Goal: Transaction & Acquisition: Purchase product/service

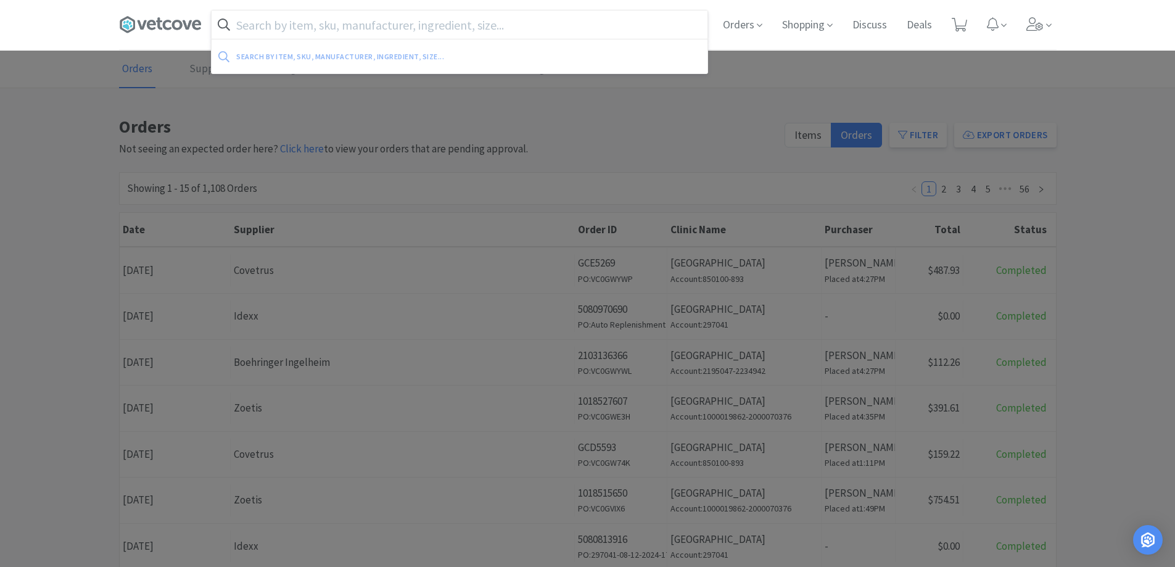
click at [259, 20] on input "text" at bounding box center [460, 24] width 496 height 28
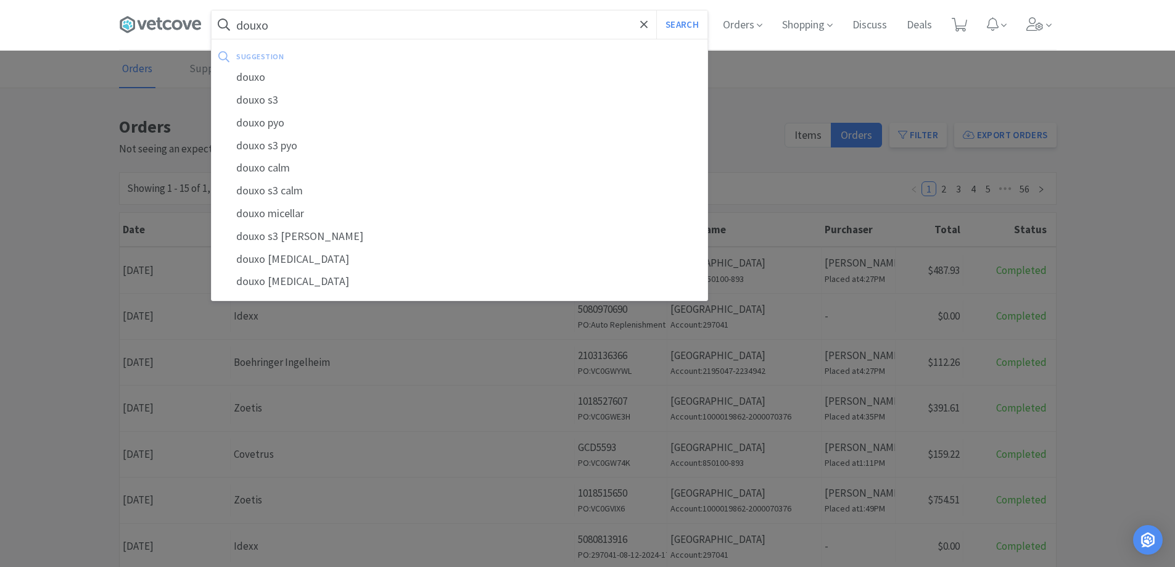
type input "douxo"
click at [656, 10] on button "Search" at bounding box center [681, 24] width 51 height 28
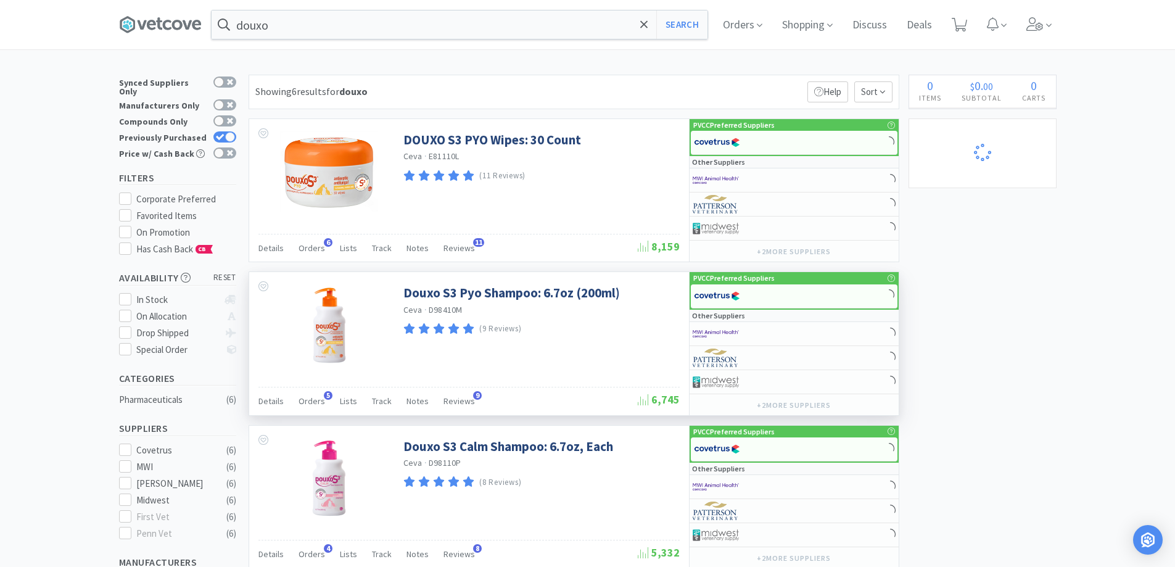
select select "6"
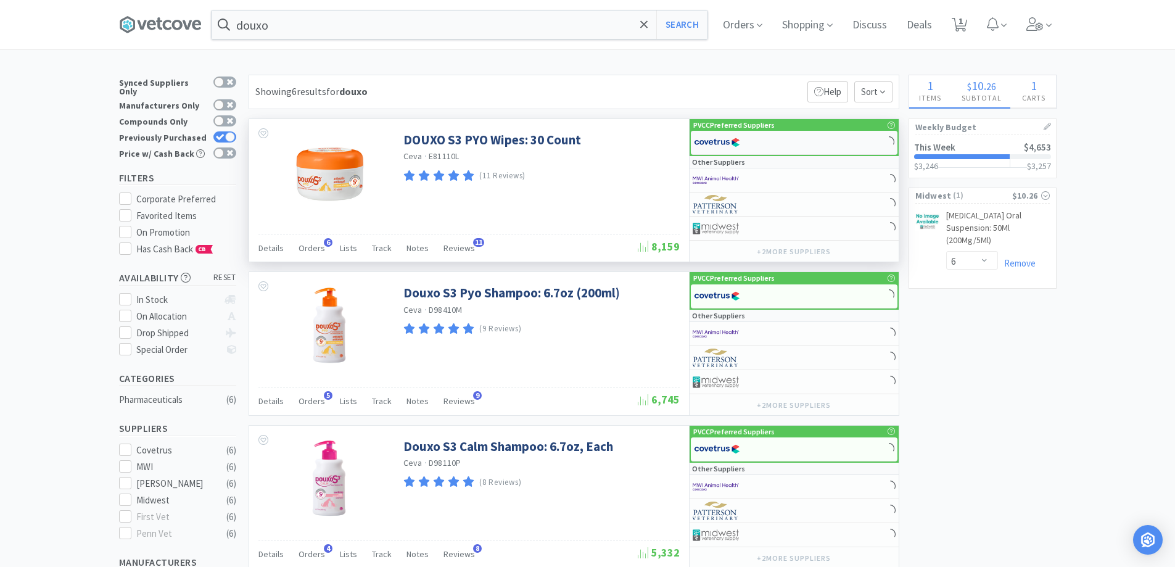
click at [780, 134] on div at bounding box center [794, 143] width 207 height 24
select select "2"
select select "10"
select select "3"
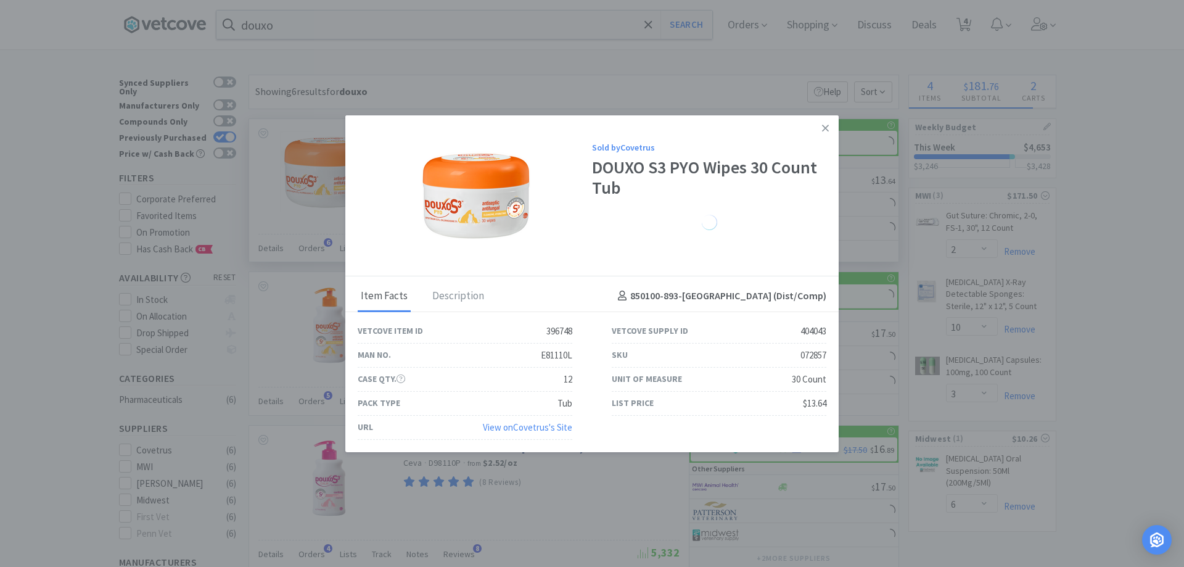
select select "6"
select select "1"
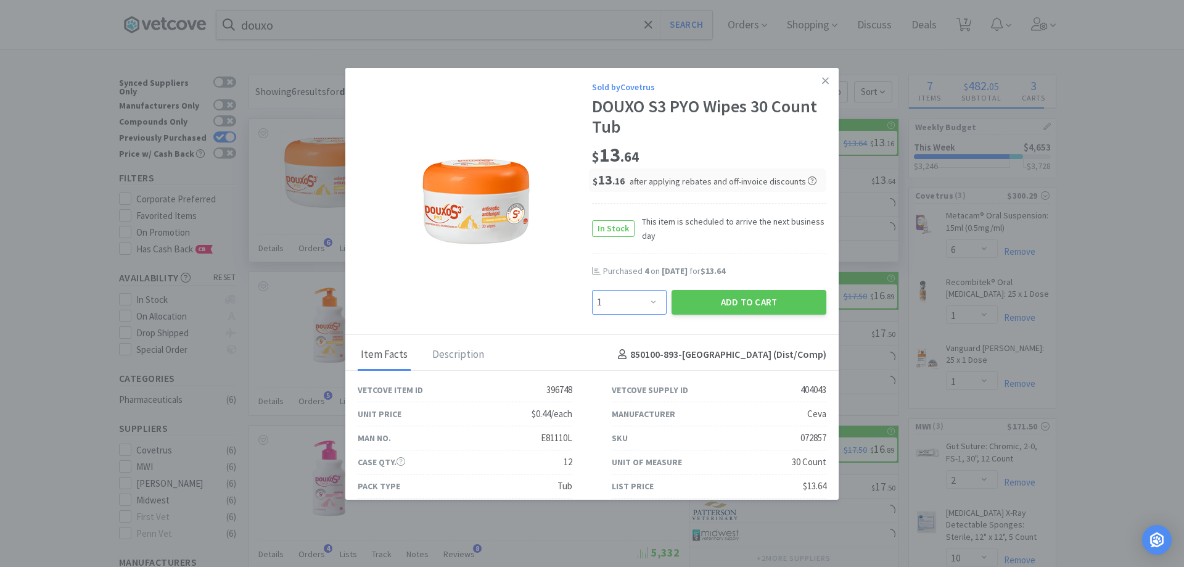
click at [648, 301] on select "Enter Quantity 1 2 3 4 5 6 7 8 9 10 11 12 13 14 15 16 17 18 19 20 Enter Quantity" at bounding box center [629, 302] width 75 height 25
select select "4"
click at [592, 290] on select "Enter Quantity 1 2 3 4 5 6 7 8 9 10 11 12 13 14 15 16 17 18 19 20 Enter Quantity" at bounding box center [629, 302] width 75 height 25
click at [709, 310] on button "Add to Cart" at bounding box center [749, 302] width 155 height 25
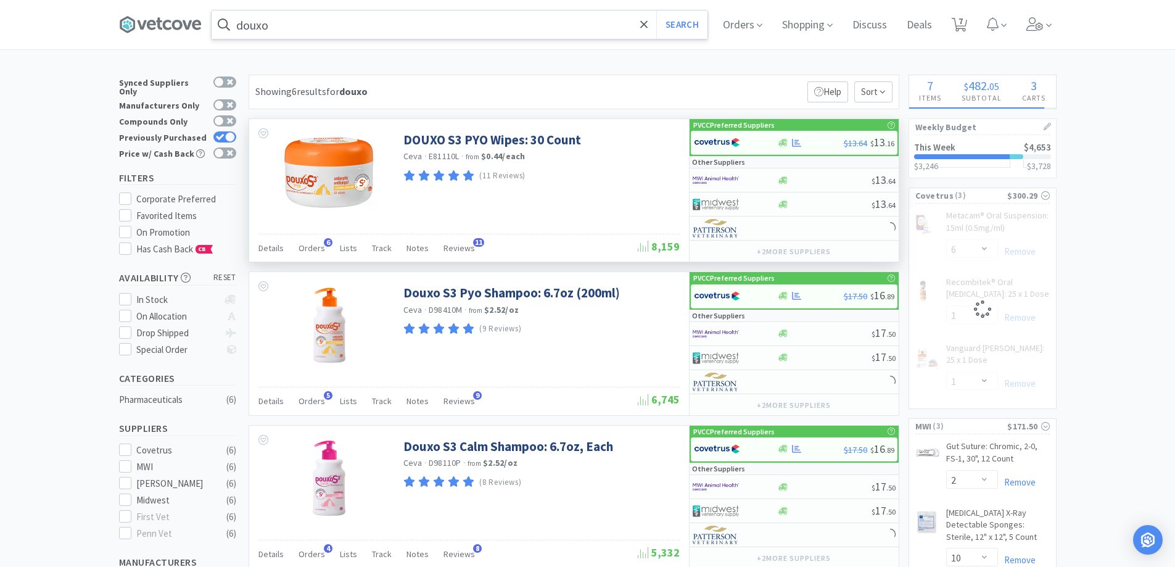
click at [287, 20] on input "douxo" at bounding box center [460, 24] width 496 height 28
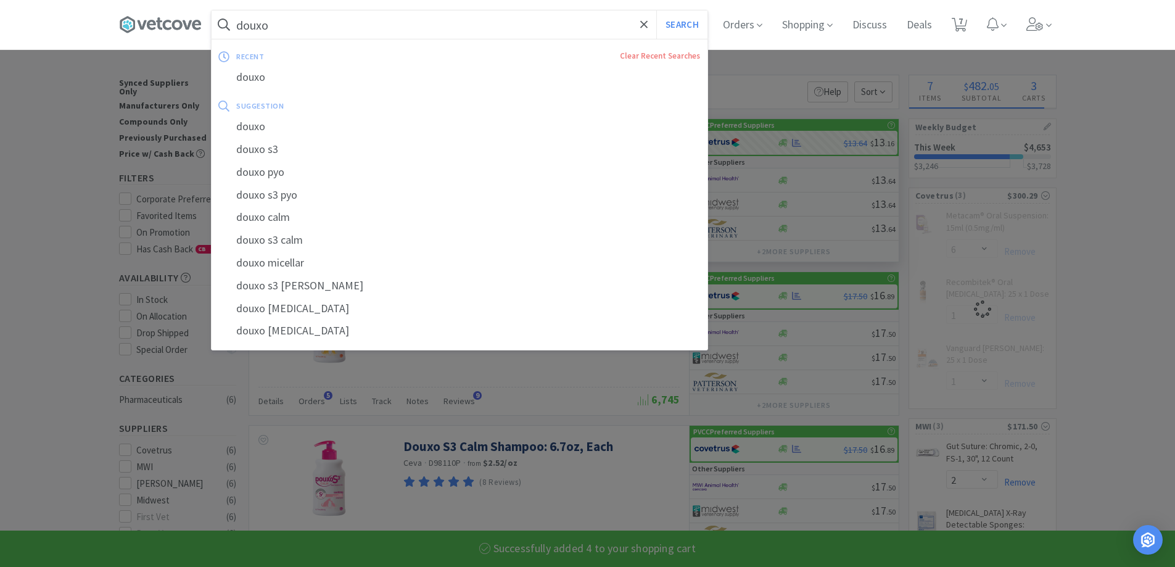
select select "4"
select select "6"
select select "1"
click at [268, 431] on div at bounding box center [587, 283] width 1175 height 567
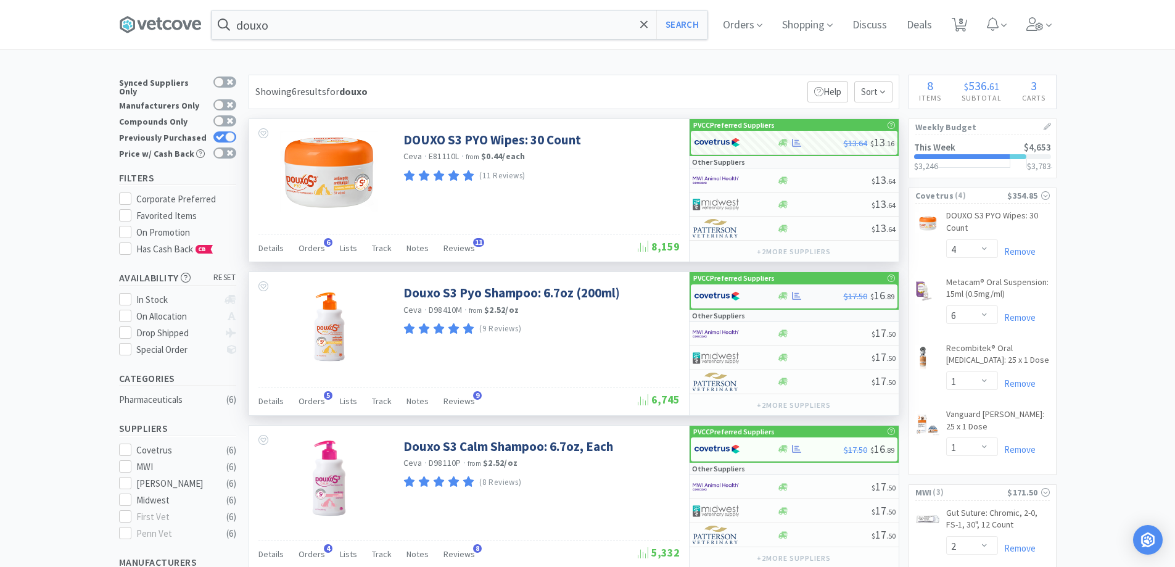
click at [764, 291] on div at bounding box center [735, 296] width 83 height 21
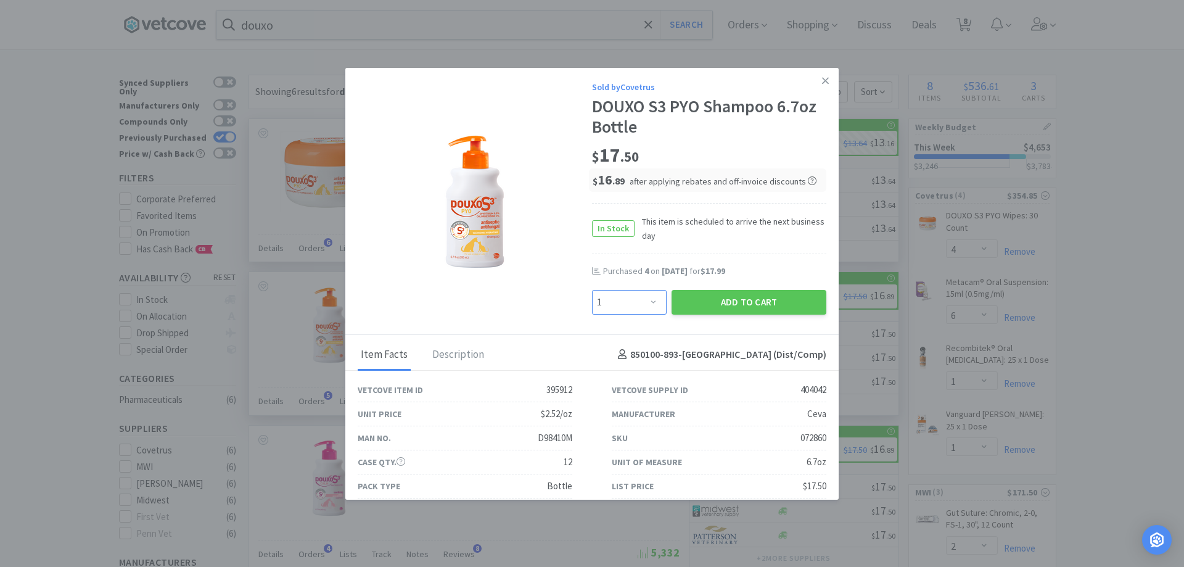
drag, startPoint x: 630, startPoint y: 305, endPoint x: 629, endPoint y: 292, distance: 13.0
click at [630, 305] on select "Enter Quantity 1 2 3 4 5 6 7 8 9 10 11 12 13 14 15 16 17 18 19 20 Enter Quantity" at bounding box center [629, 302] width 75 height 25
select select "2"
click at [592, 290] on select "Enter Quantity 1 2 3 4 5 6 7 8 9 10 11 12 13 14 15 16 17 18 19 20 Enter Quantity" at bounding box center [629, 302] width 75 height 25
click at [714, 307] on button "Add to Cart" at bounding box center [749, 302] width 155 height 25
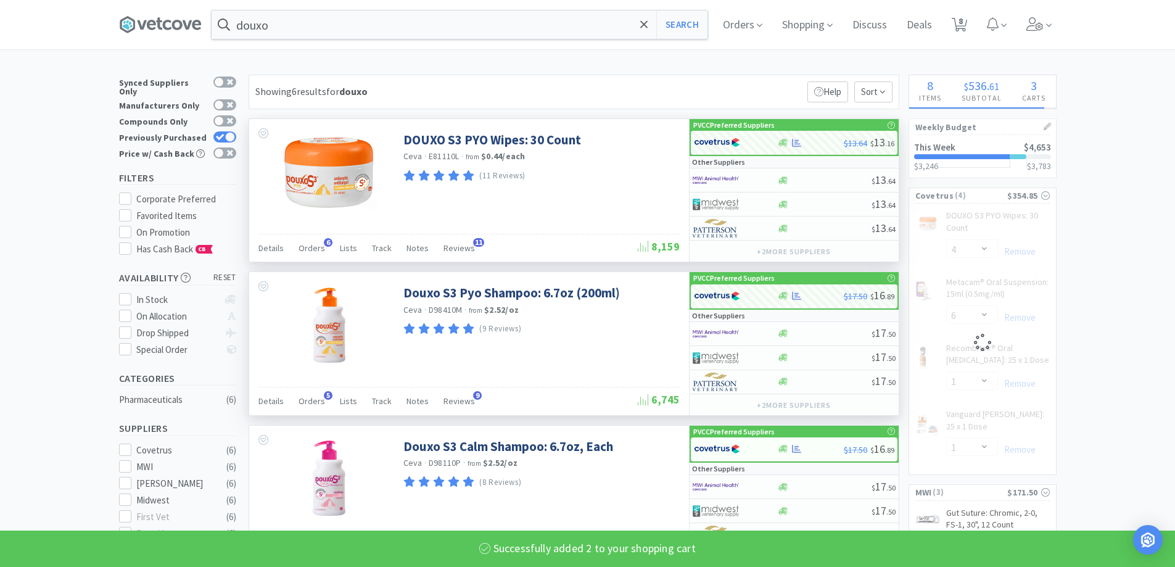
select select "2"
select select "6"
select select "1"
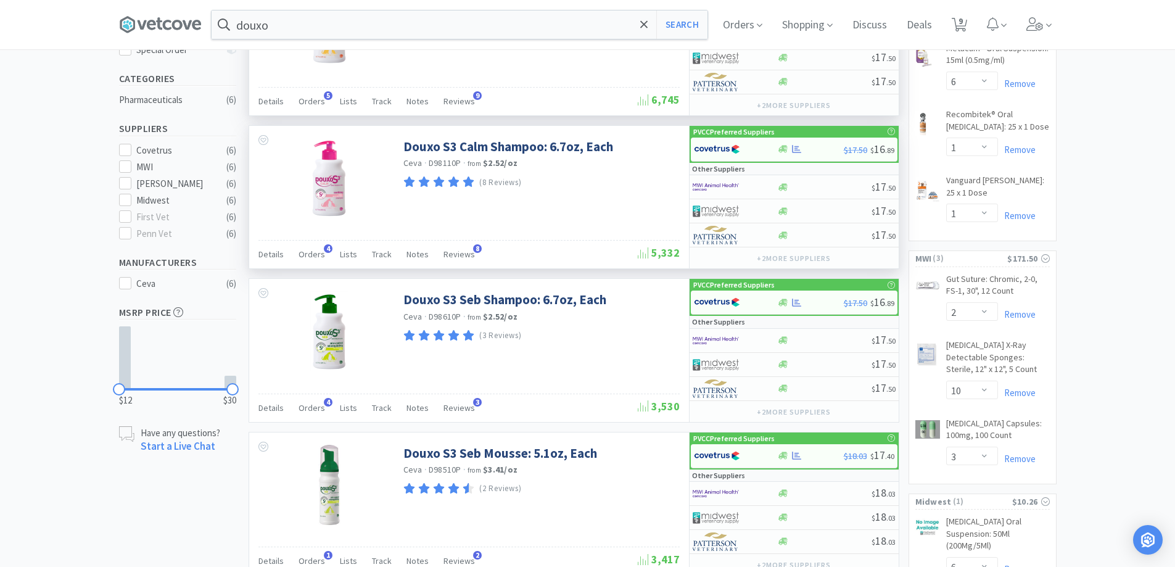
scroll to position [308, 0]
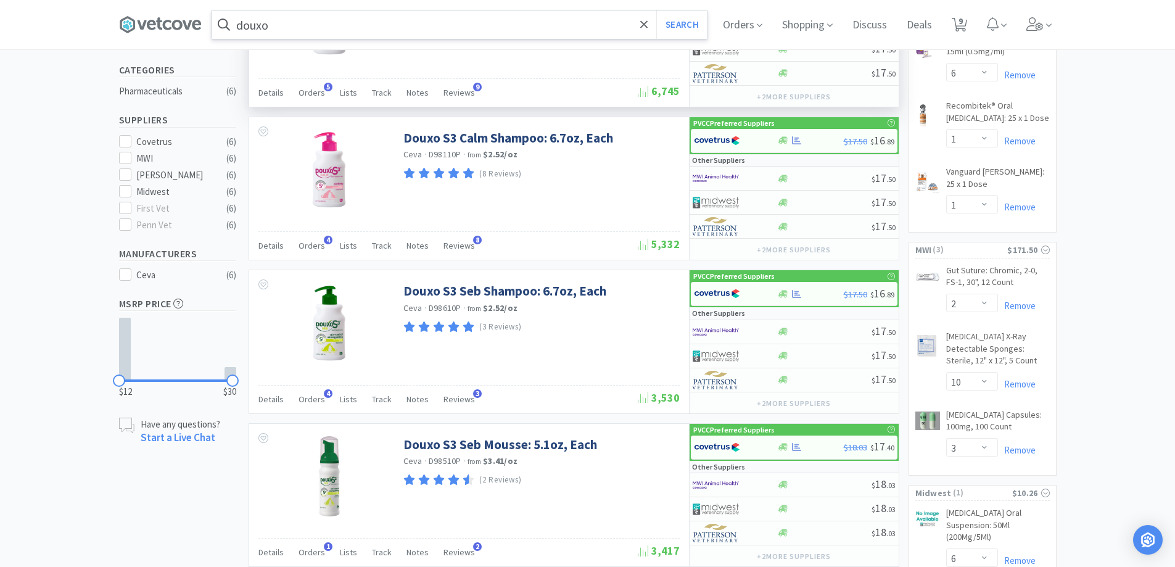
click at [303, 25] on input "douxo" at bounding box center [460, 24] width 496 height 28
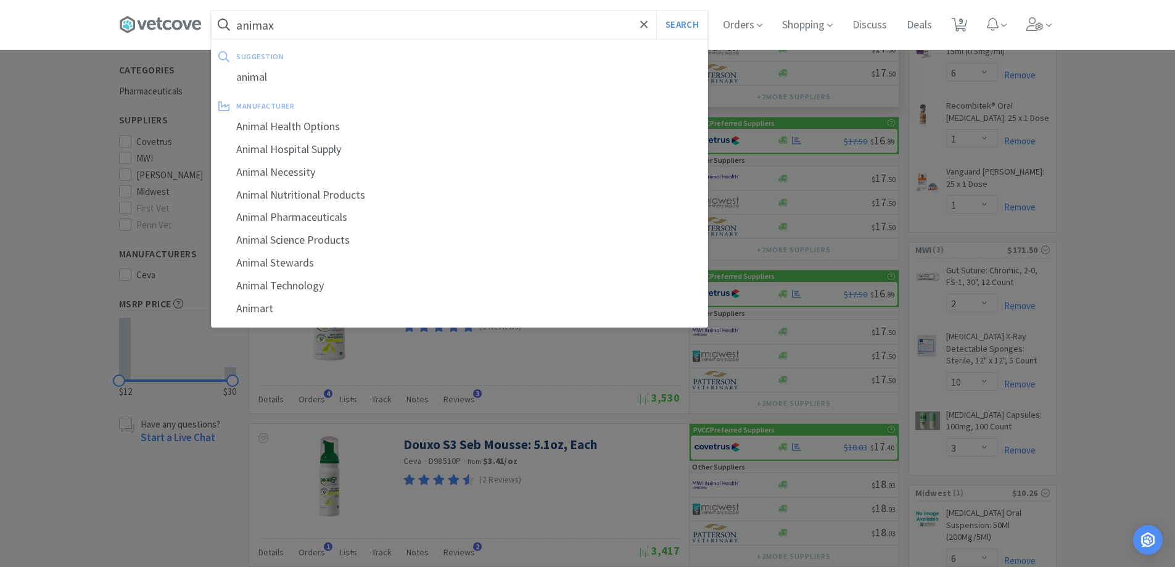
type input "animax"
click at [656, 10] on button "Search" at bounding box center [681, 24] width 51 height 28
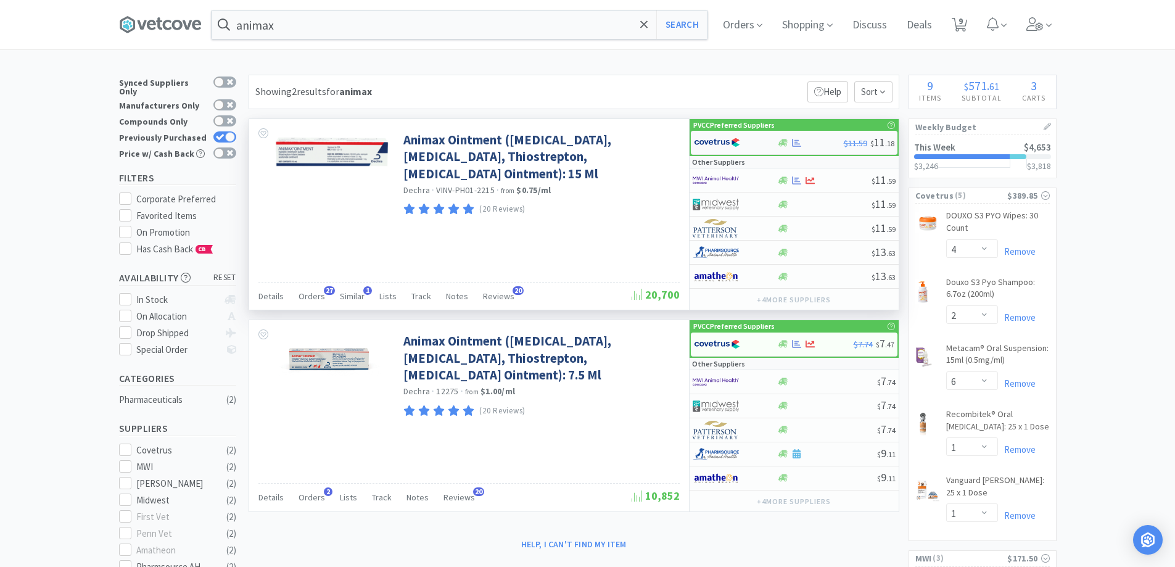
click at [756, 142] on div at bounding box center [728, 142] width 68 height 21
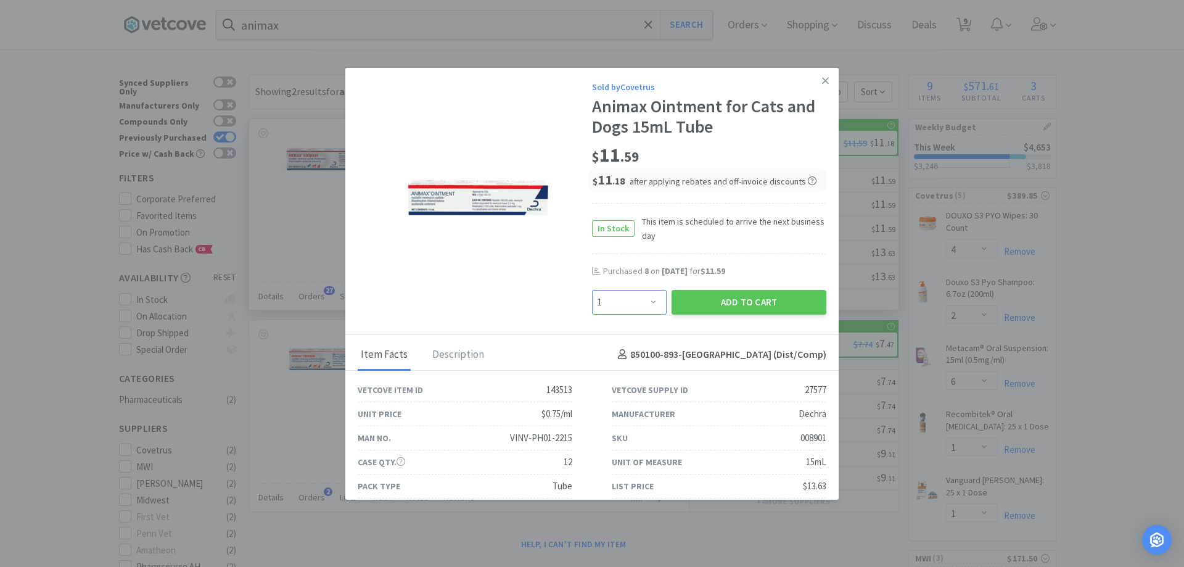
click at [642, 297] on select "Enter Quantity 1 2 3 4 5 6 7 8 9 10 11 12 13 14 15 16 17 18 19 20 Enter Quantity" at bounding box center [629, 302] width 75 height 25
select select "6"
click at [592, 290] on select "Enter Quantity 1 2 3 4 5 6 7 8 9 10 11 12 13 14 15 16 17 18 19 20 Enter Quantity" at bounding box center [629, 302] width 75 height 25
click at [675, 298] on button "Add to Cart" at bounding box center [749, 302] width 155 height 25
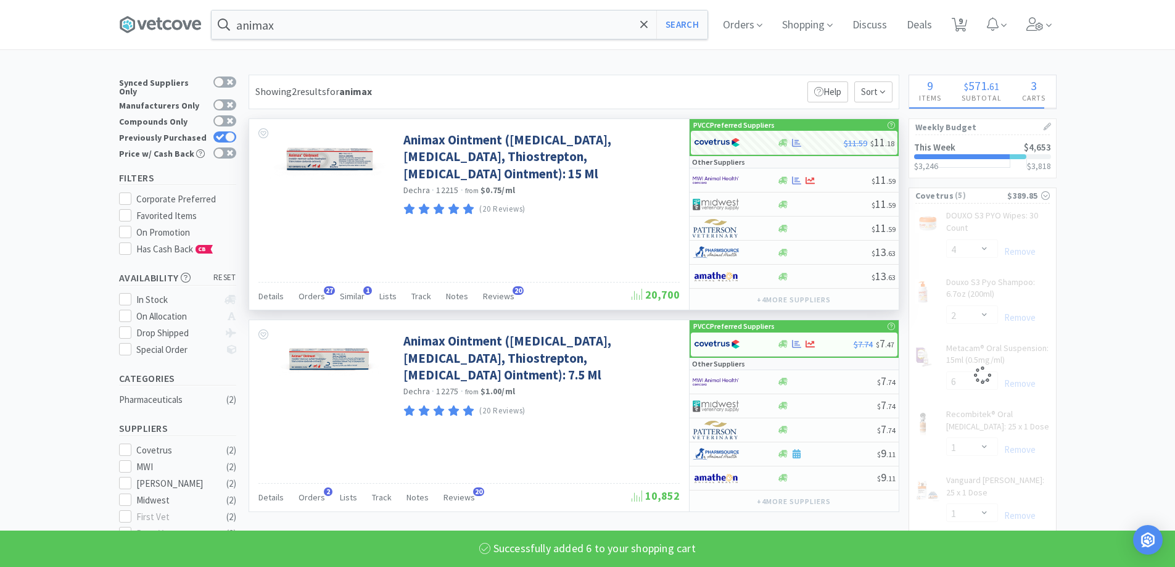
select select "6"
select select "4"
select select "2"
select select "6"
select select "1"
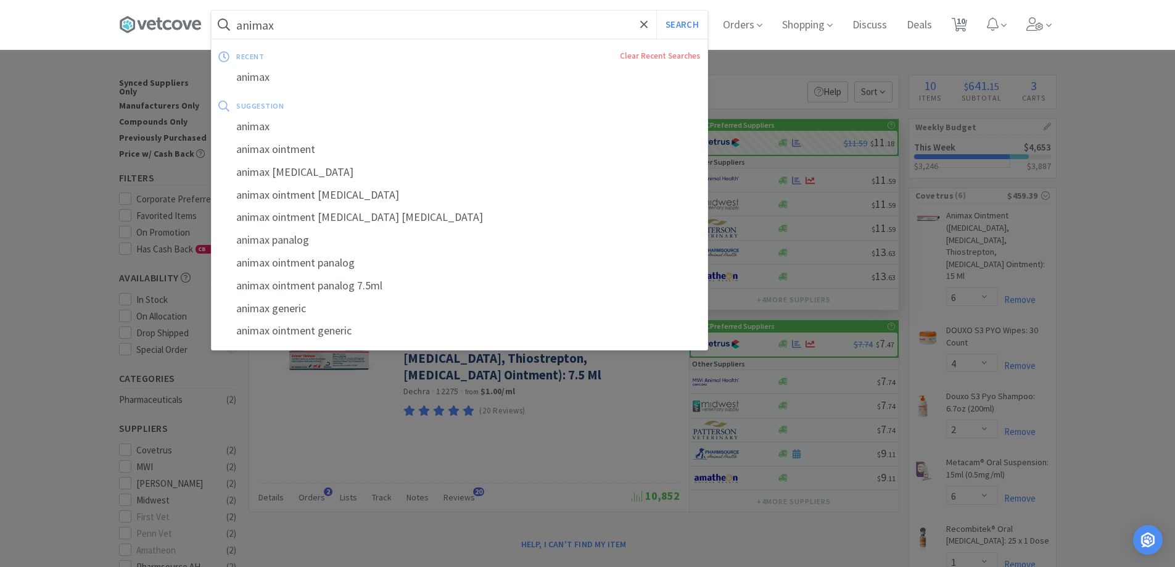
click at [358, 34] on input "animax" at bounding box center [460, 24] width 496 height 28
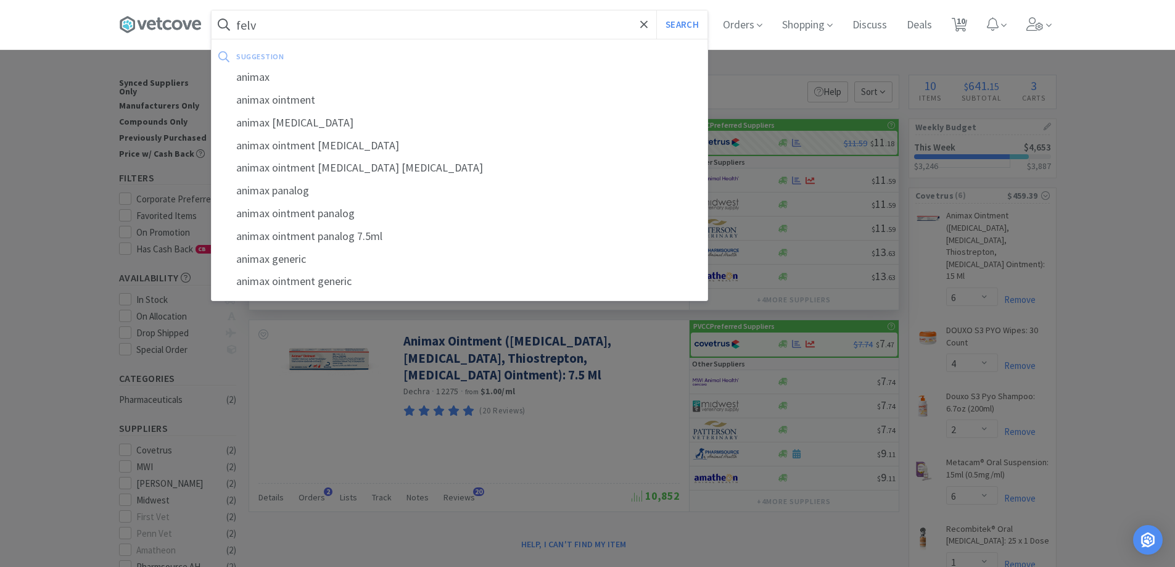
type input "felv"
click at [656, 10] on button "Search" at bounding box center [681, 24] width 51 height 28
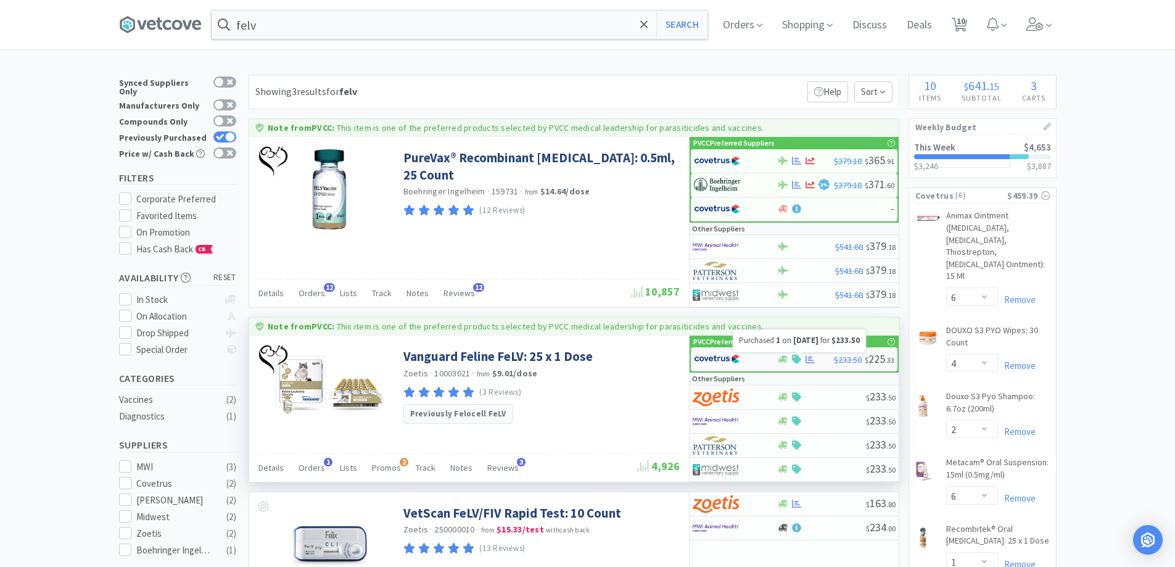
click at [811, 361] on icon at bounding box center [810, 359] width 9 height 8
select select "1"
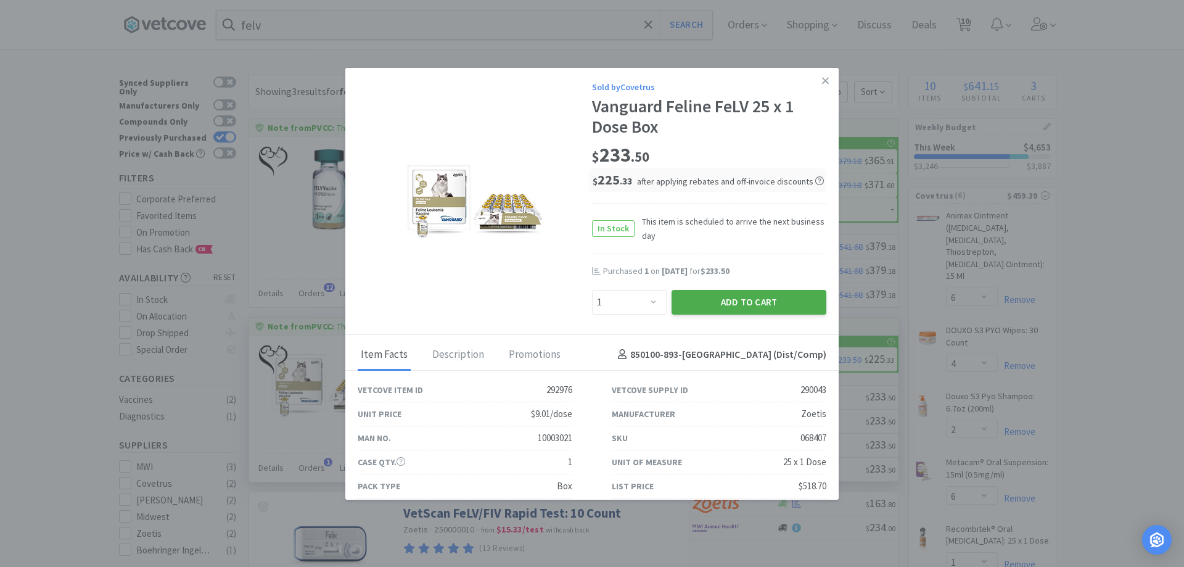
click at [727, 308] on button "Add to Cart" at bounding box center [749, 302] width 155 height 25
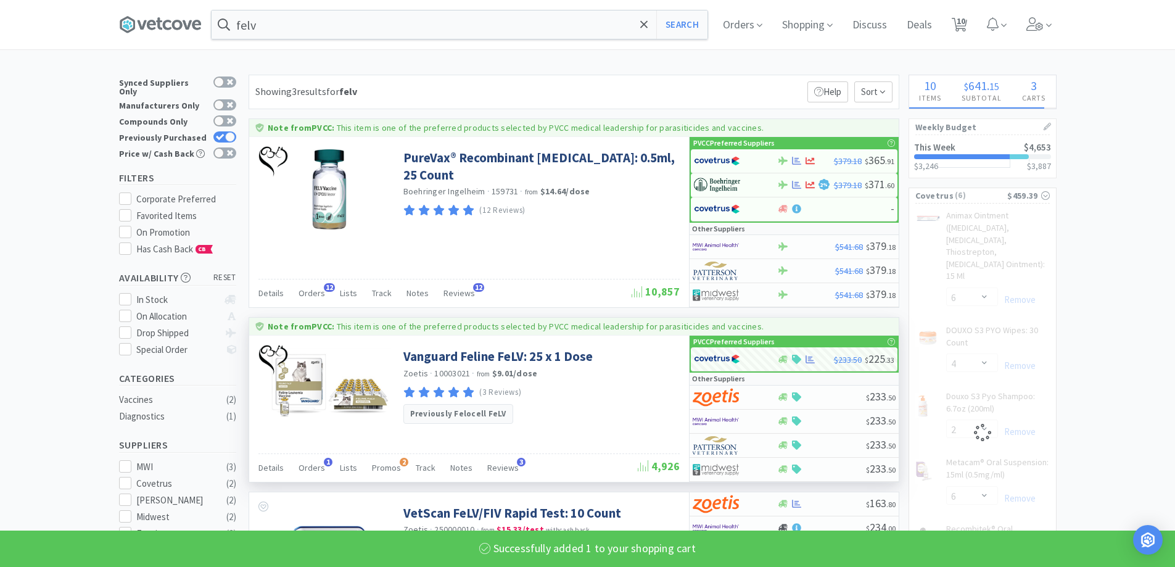
select select "1"
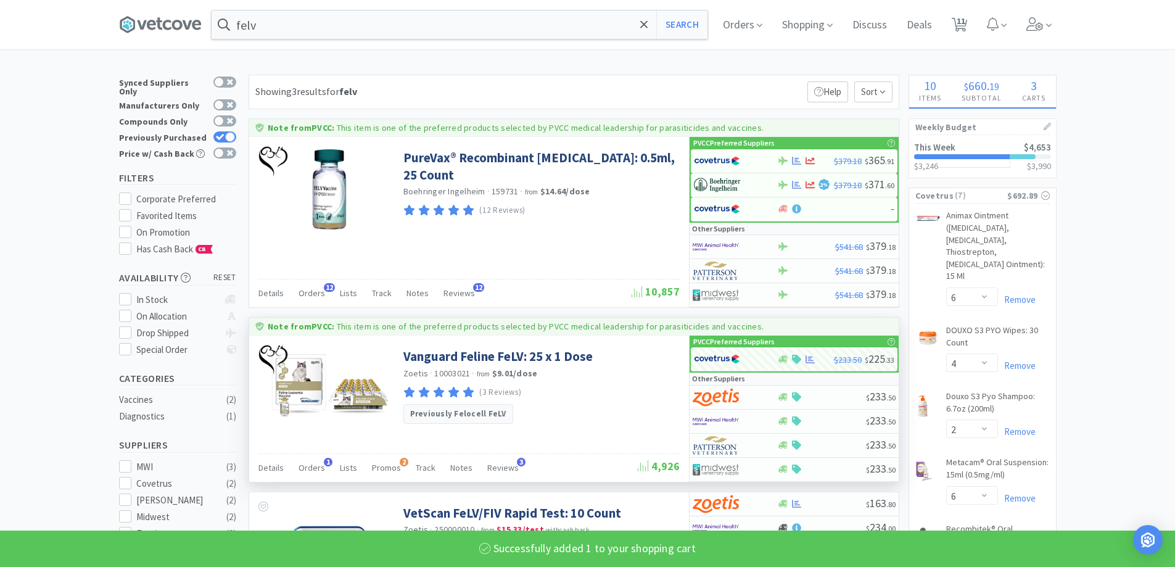
click at [350, 40] on div "felv Search Orders Shopping Discuss Discuss Deals Deals 11 11" at bounding box center [588, 24] width 938 height 49
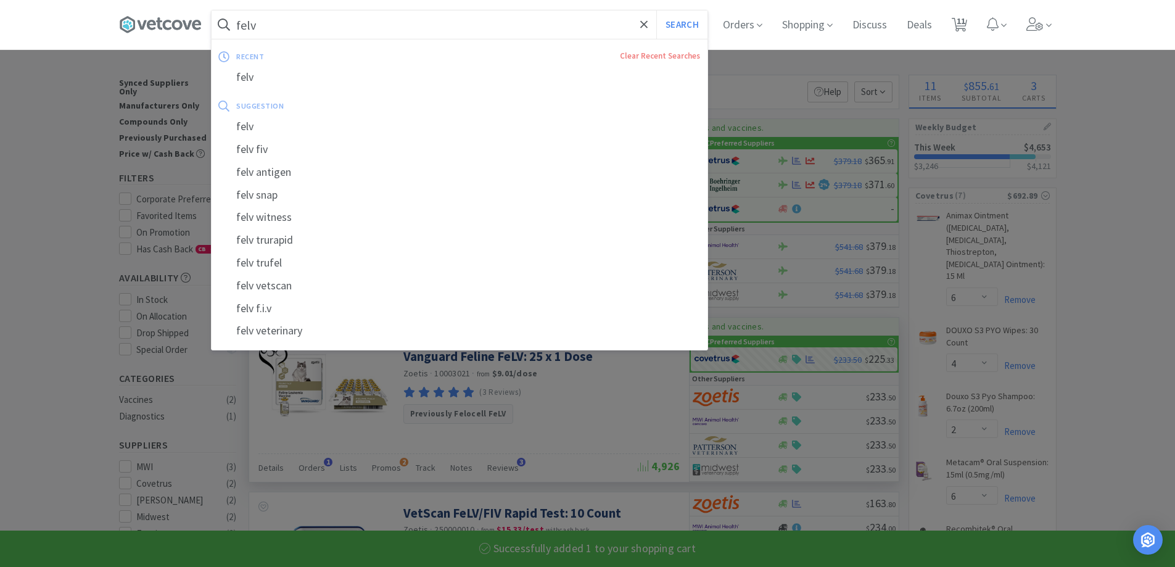
click at [338, 29] on input "felv" at bounding box center [460, 24] width 496 height 28
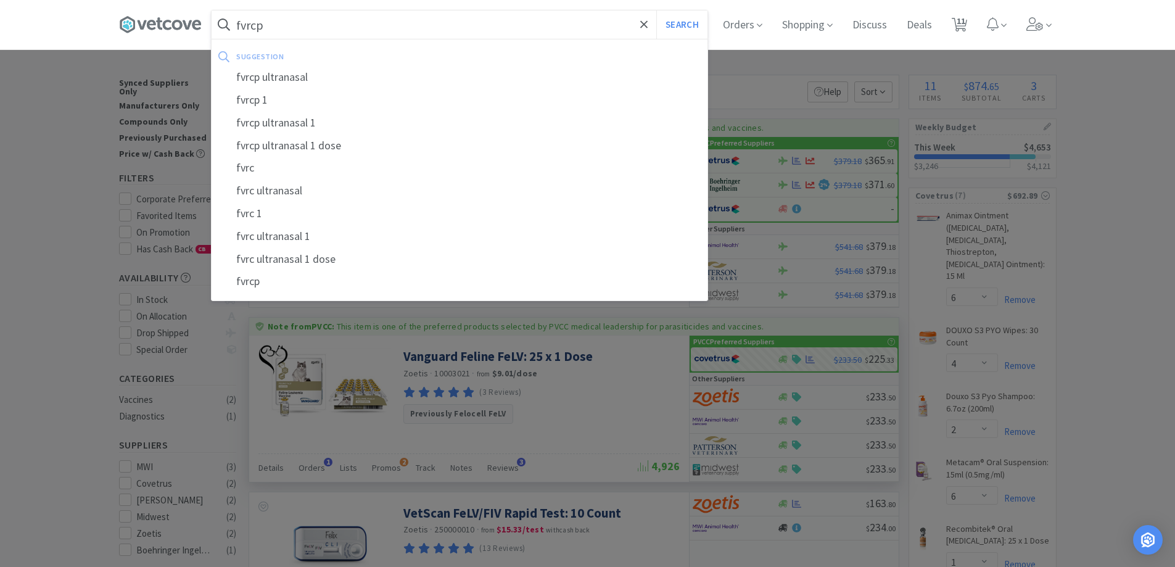
type input "fvrcp"
click at [656, 10] on button "Search" at bounding box center [681, 24] width 51 height 28
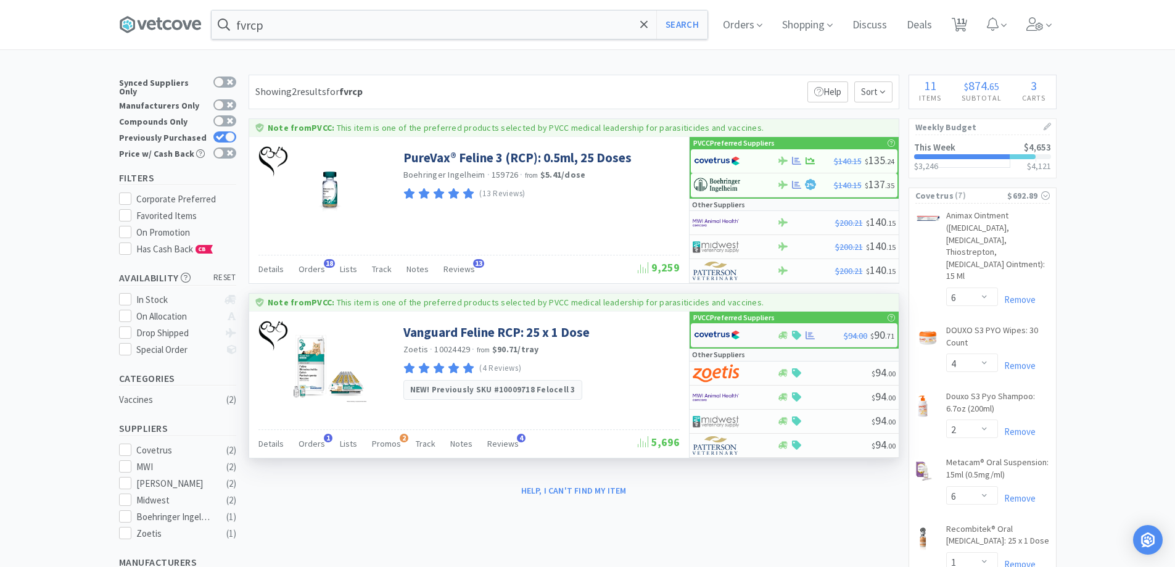
click at [844, 342] on div "$94.00 $ 90 . 71" at bounding box center [869, 335] width 51 height 18
select select "1"
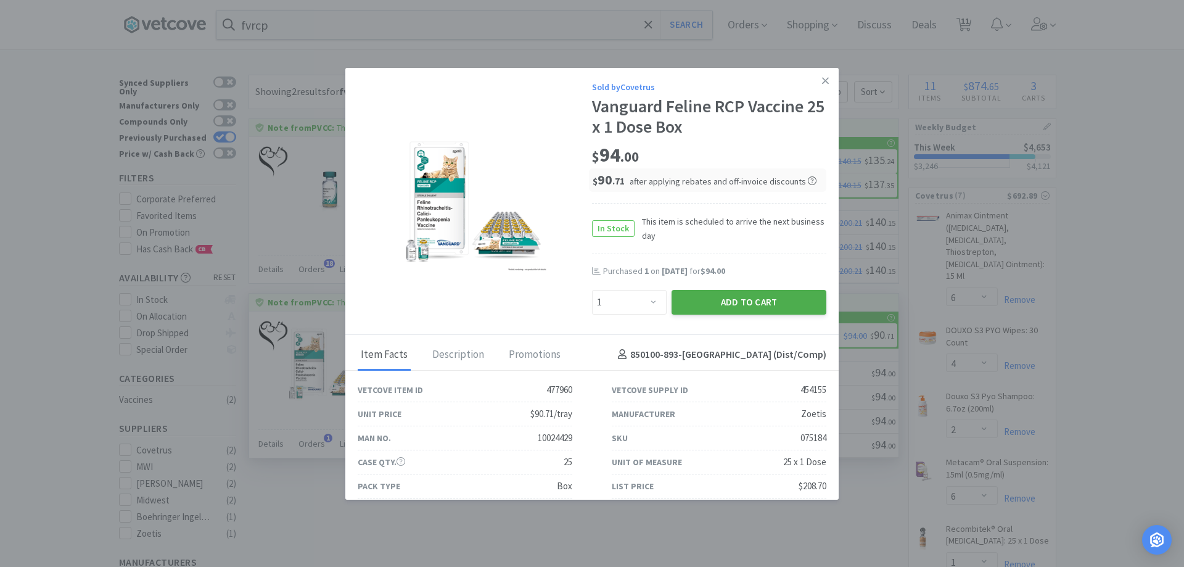
click at [709, 304] on button "Add to Cart" at bounding box center [749, 302] width 155 height 25
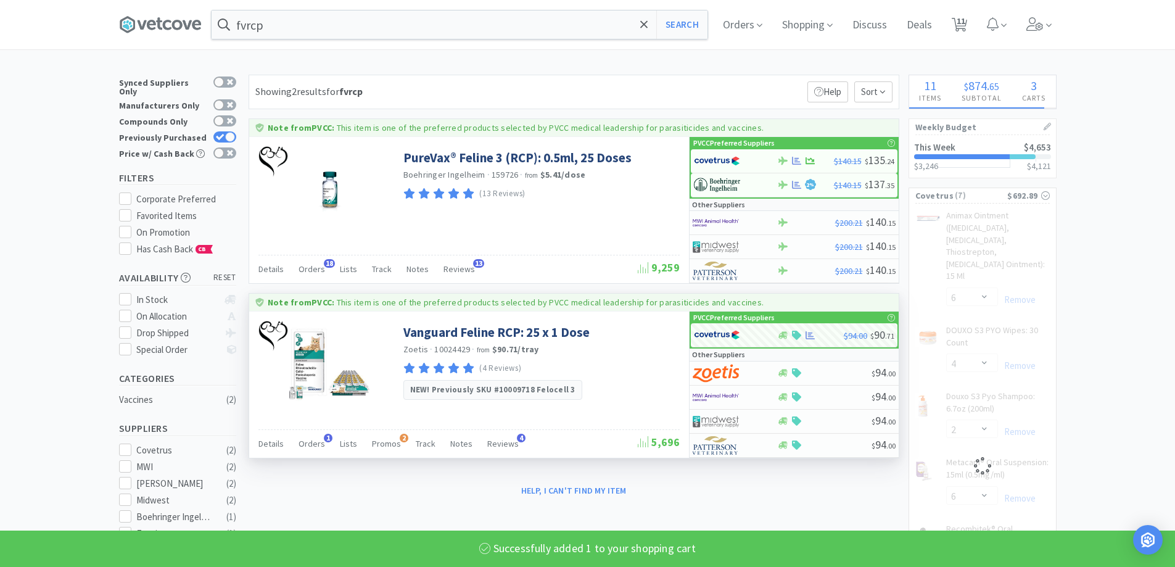
select select "1"
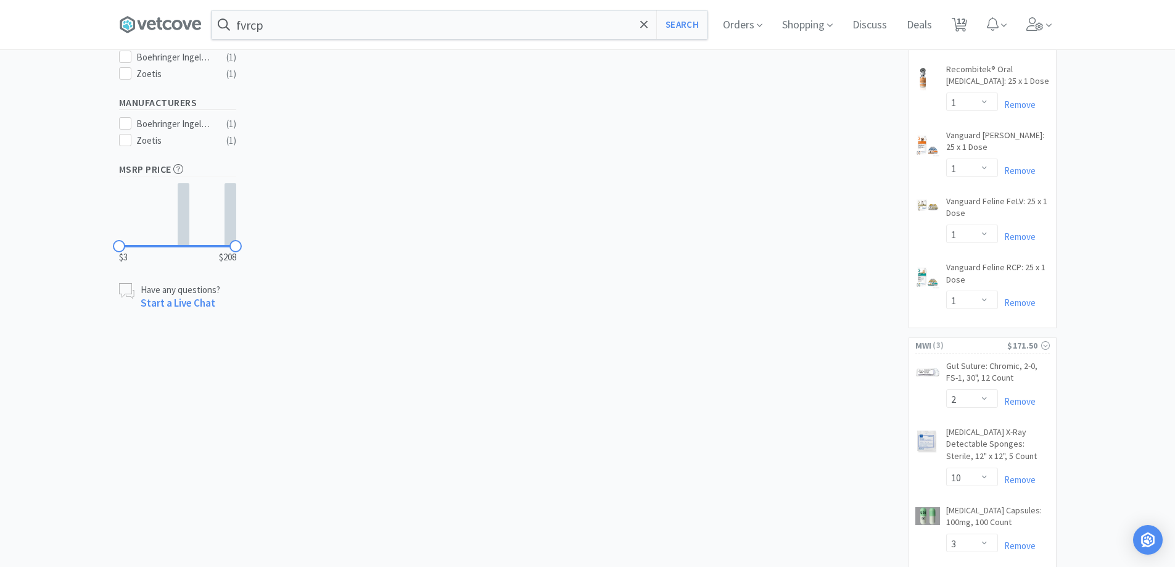
scroll to position [265, 0]
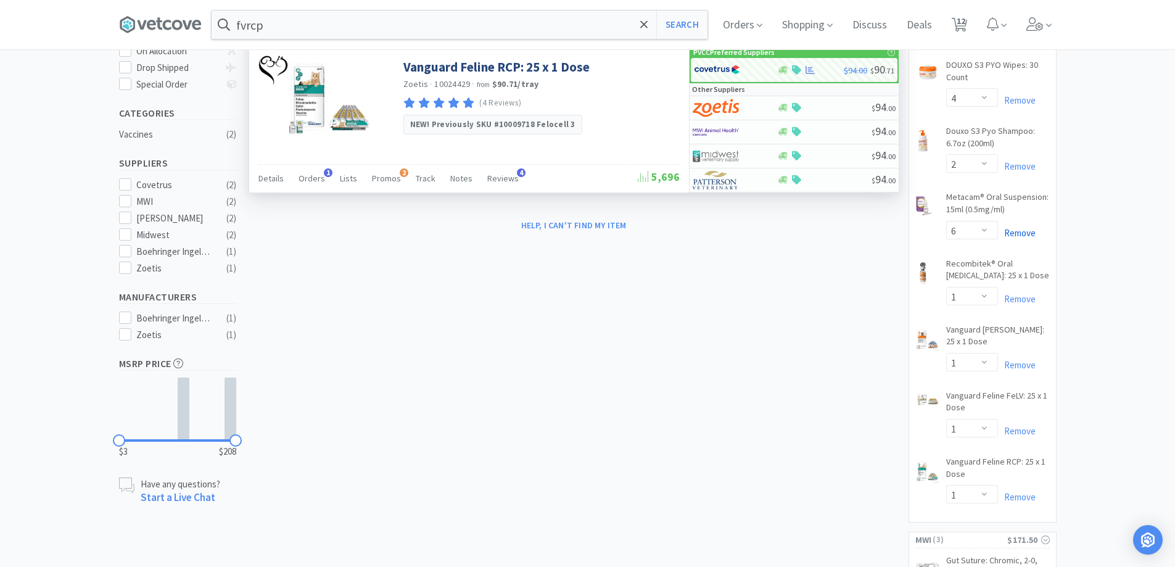
click at [1020, 227] on link "Remove" at bounding box center [1017, 233] width 38 height 12
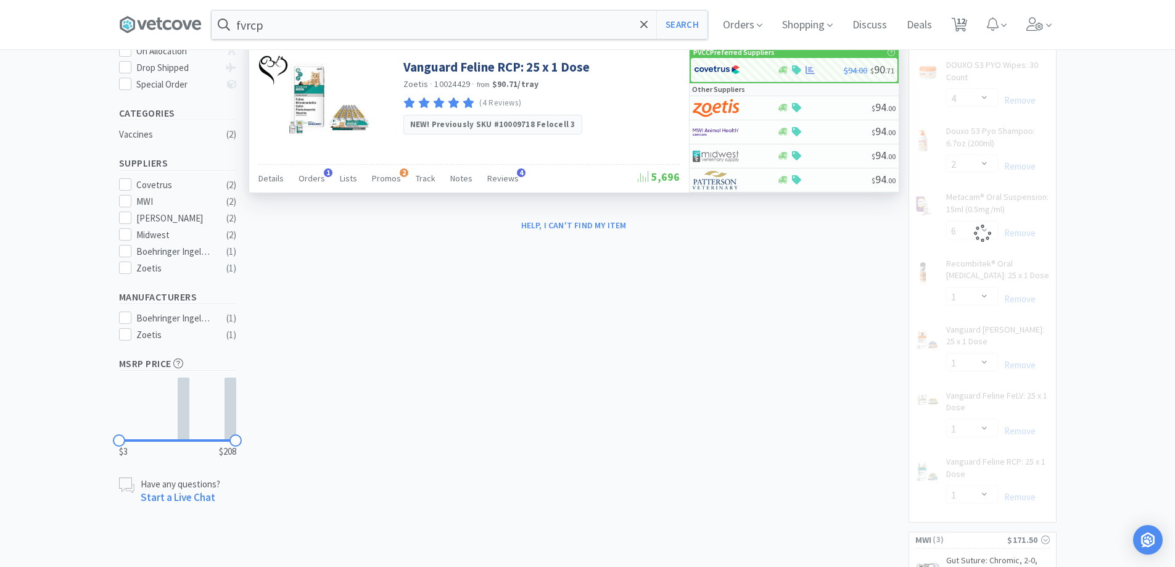
select select "1"
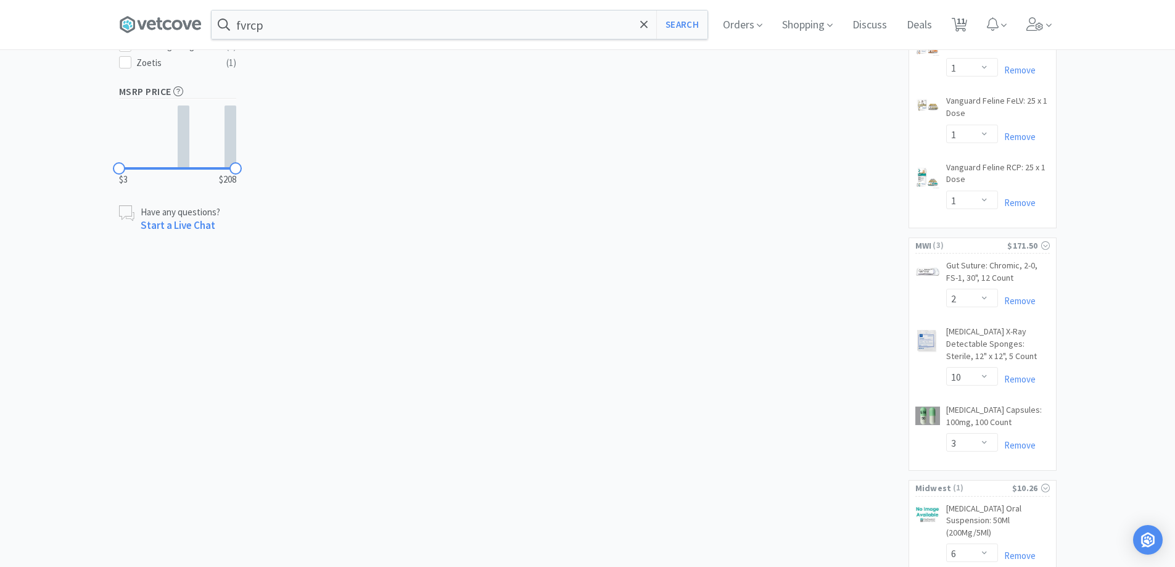
scroll to position [551, 0]
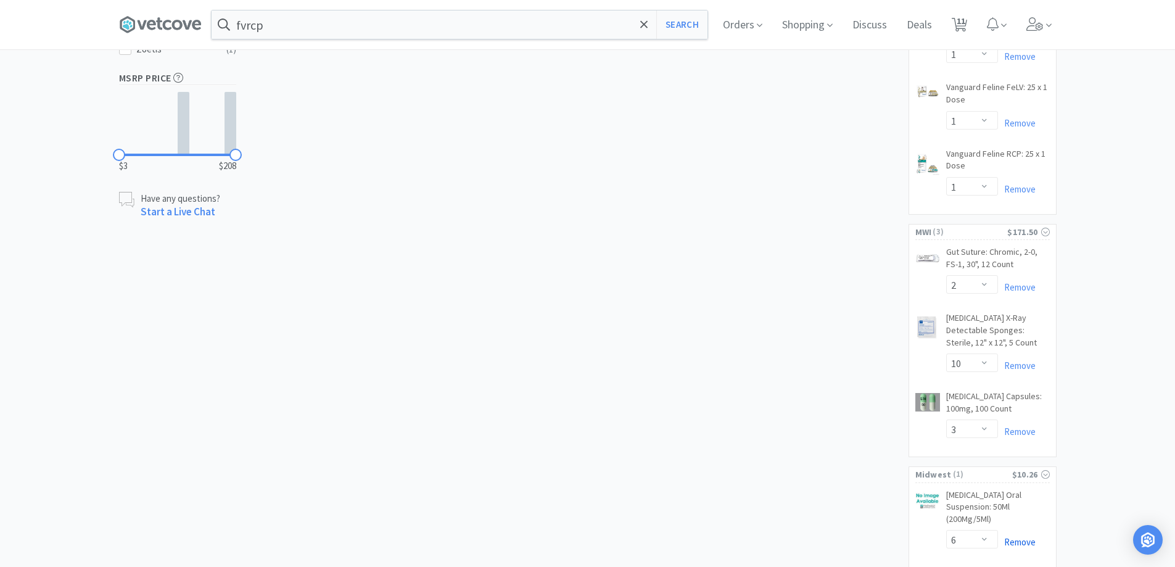
click at [1022, 536] on link "Remove" at bounding box center [1017, 542] width 38 height 12
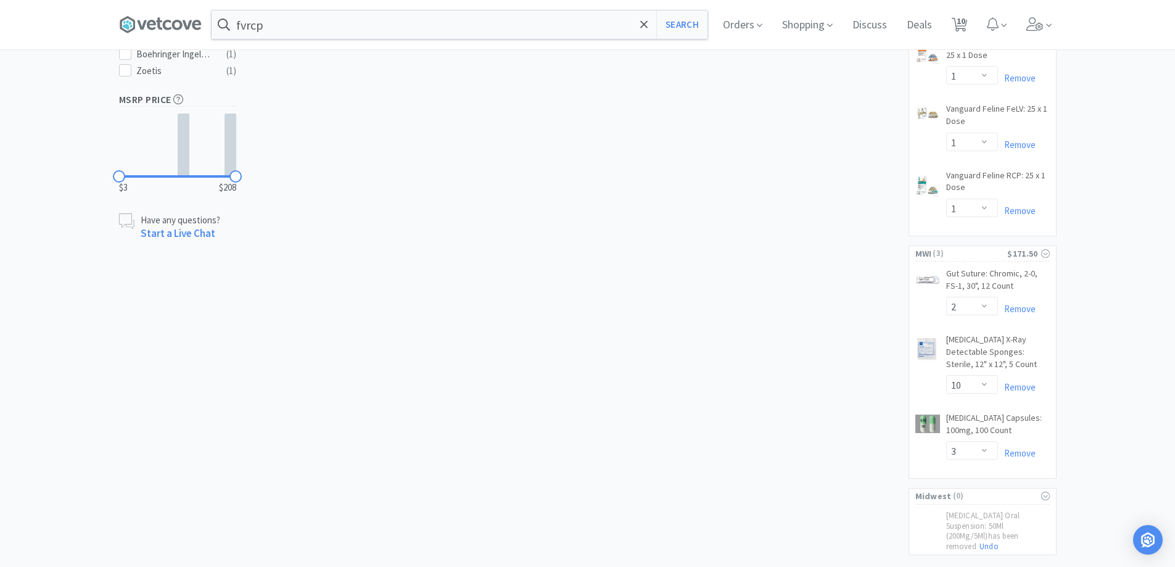
scroll to position [529, 0]
click at [965, 29] on span "10" at bounding box center [961, 20] width 9 height 49
select select "6"
select select "4"
select select "2"
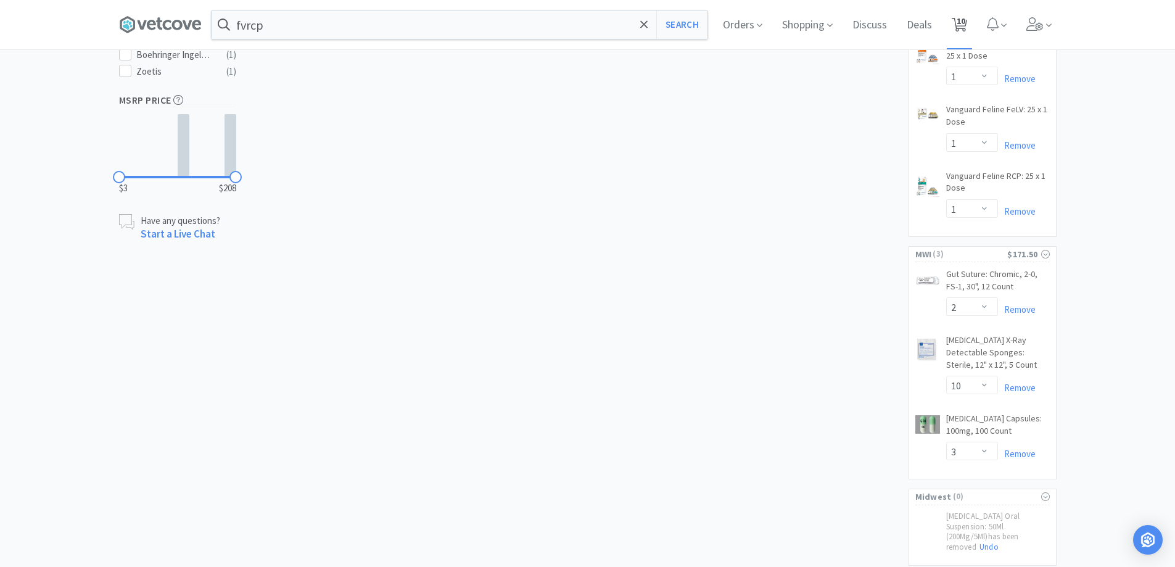
select select "1"
select select "2"
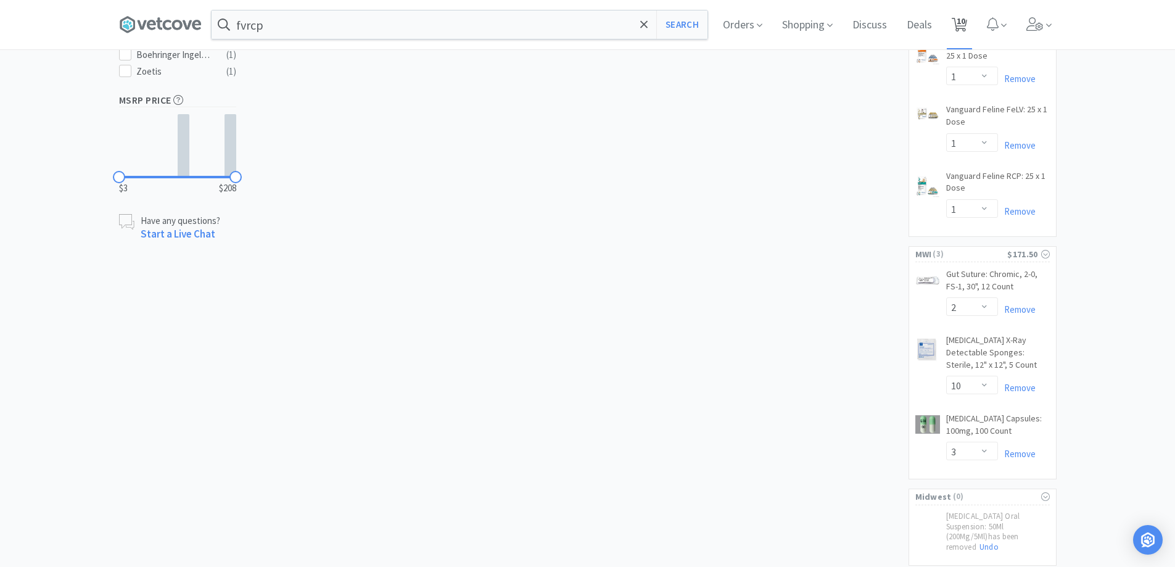
select select "10"
select select "3"
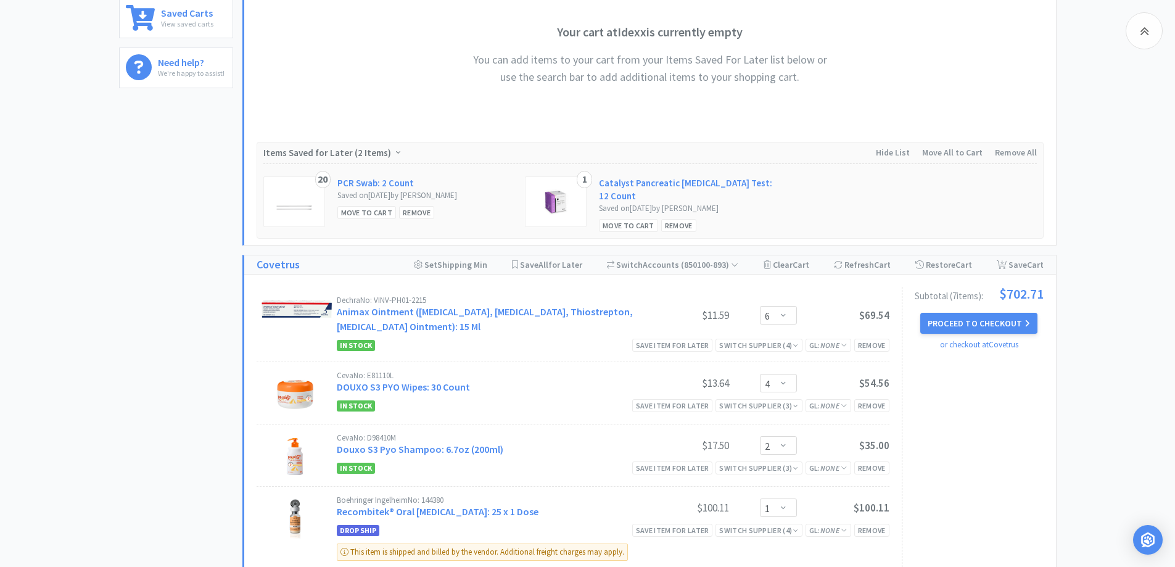
scroll to position [802, 0]
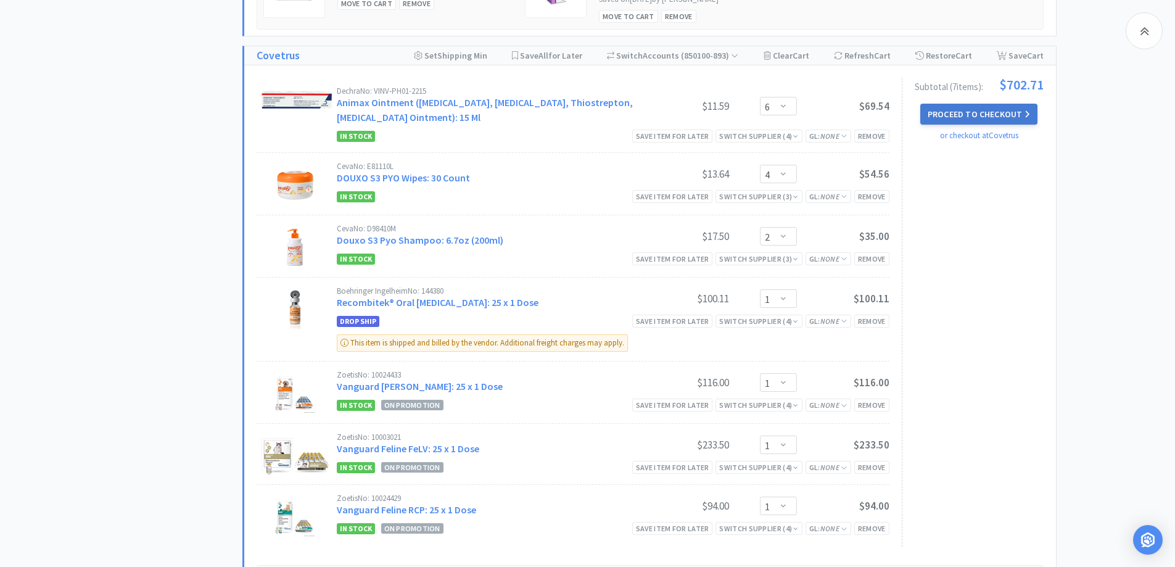
click at [979, 109] on button "Proceed to Checkout" at bounding box center [978, 114] width 117 height 21
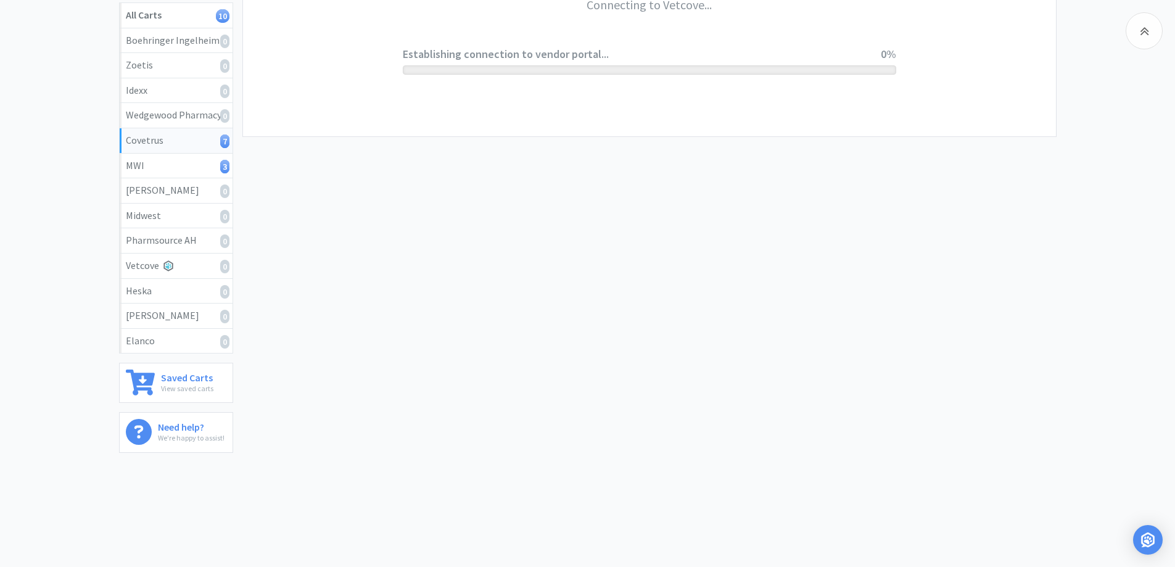
scroll to position [228, 0]
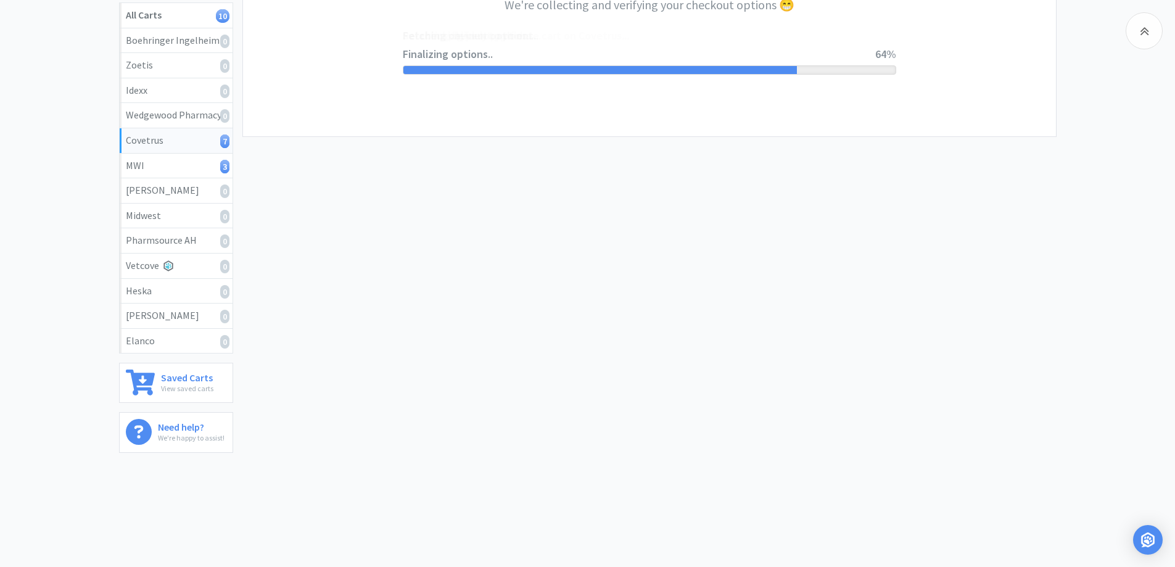
select select "ACCOUNT"
select select "cvt-standard-net"
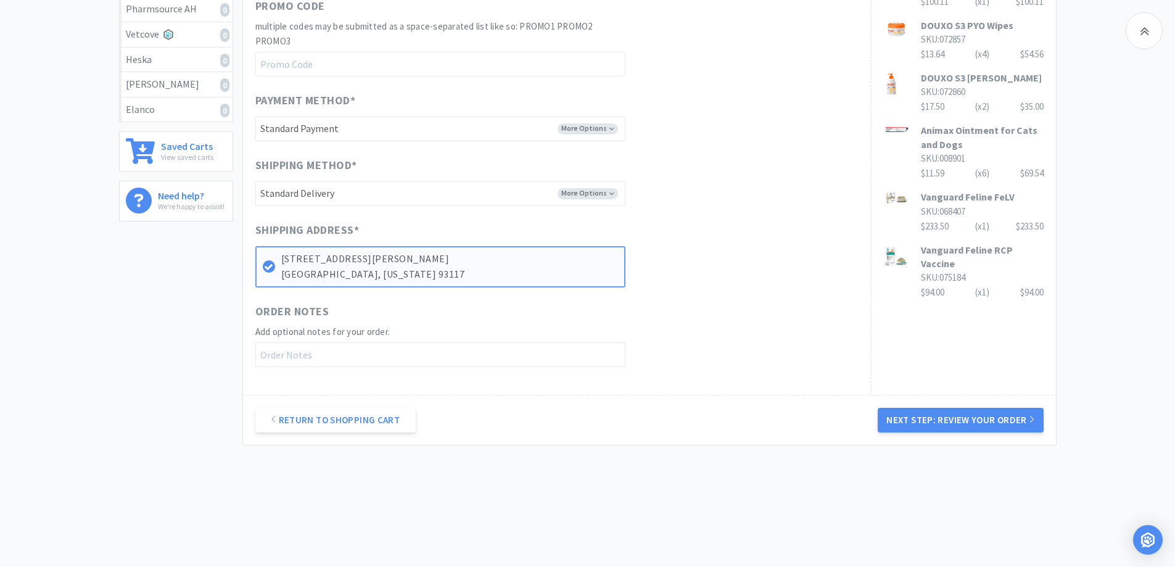
scroll to position [465, 0]
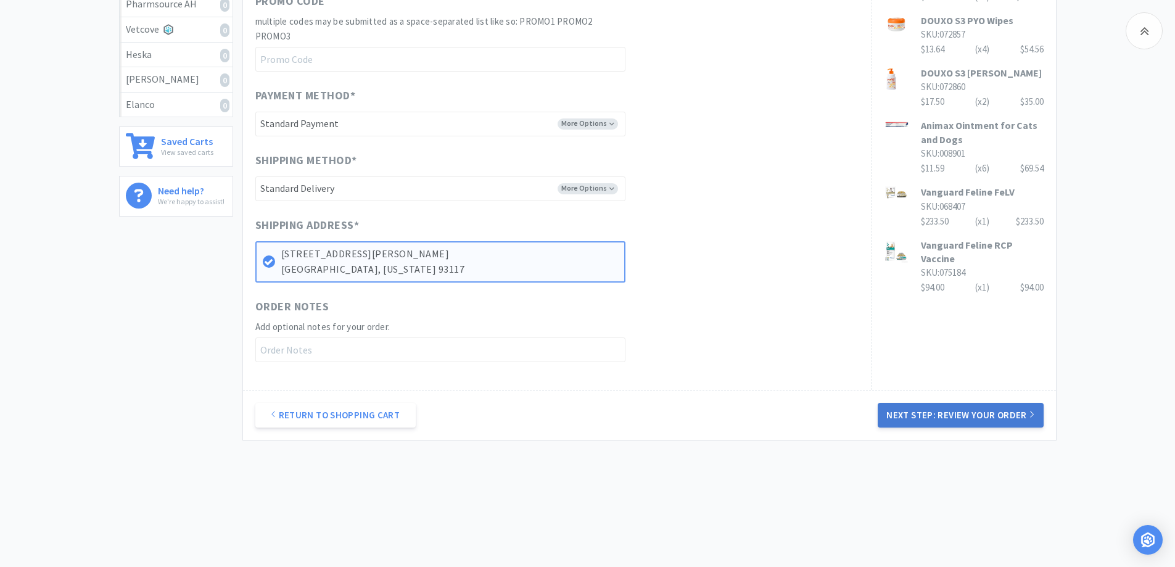
click at [937, 418] on button "Next Step: Review Your Order" at bounding box center [960, 415] width 165 height 25
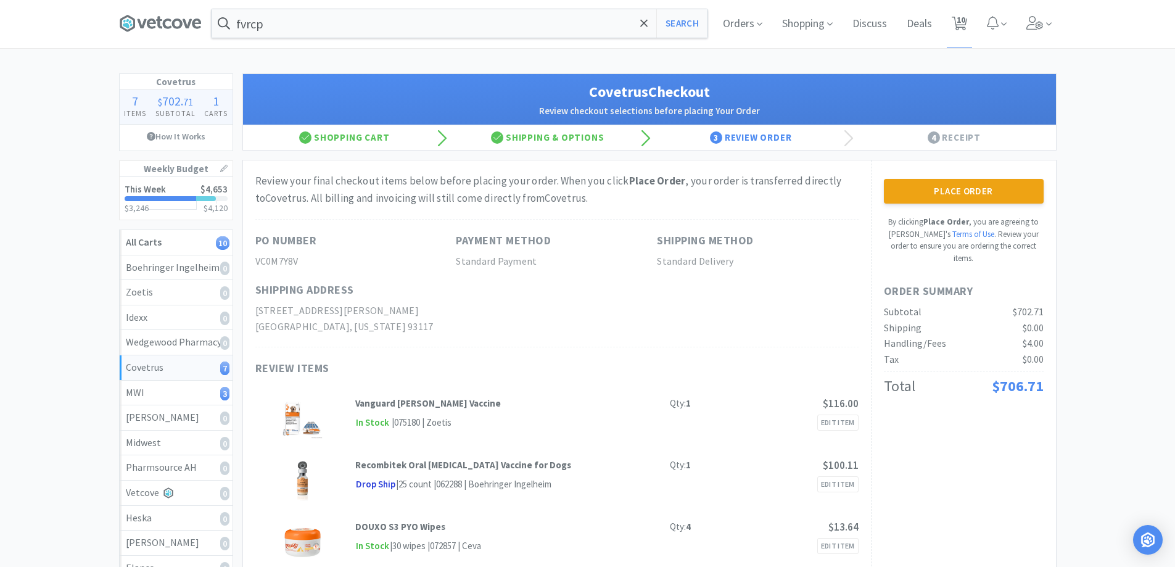
scroll to position [0, 0]
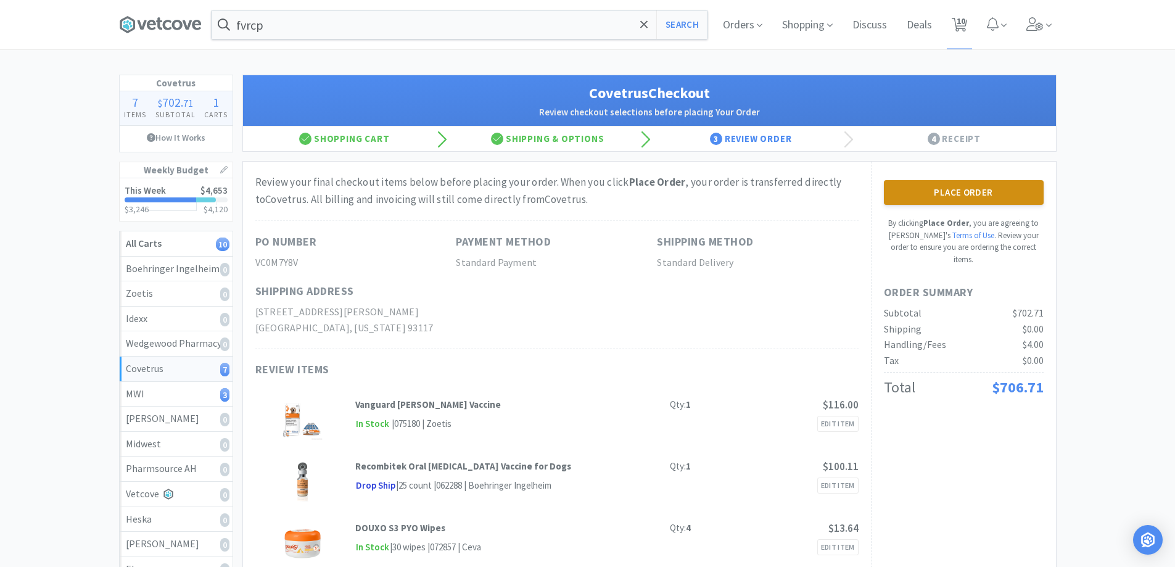
click at [968, 200] on button "Place Order" at bounding box center [964, 192] width 160 height 25
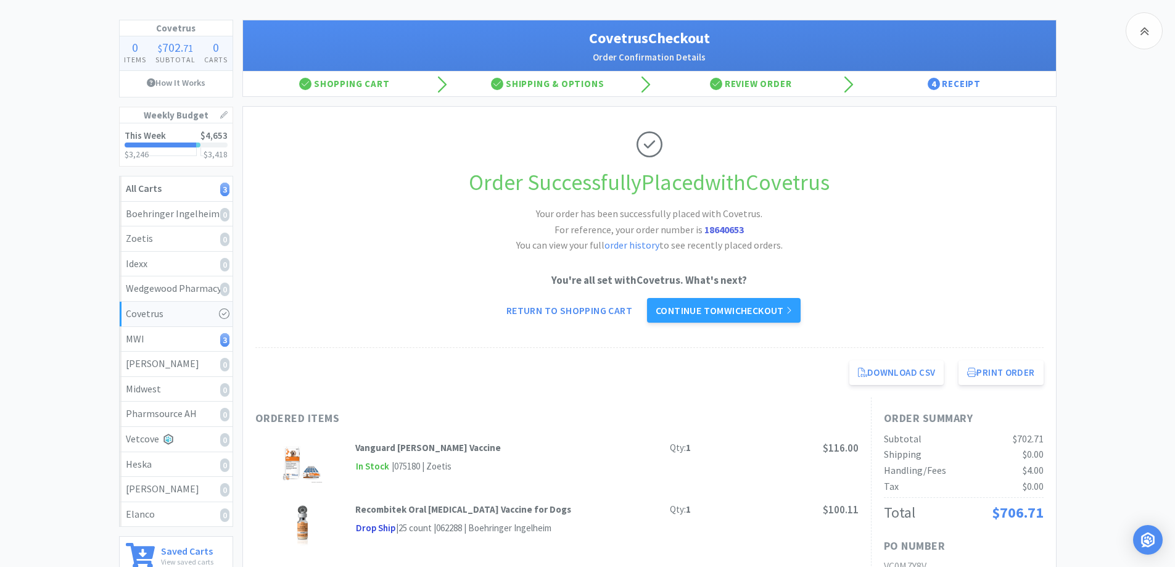
scroll to position [49, 0]
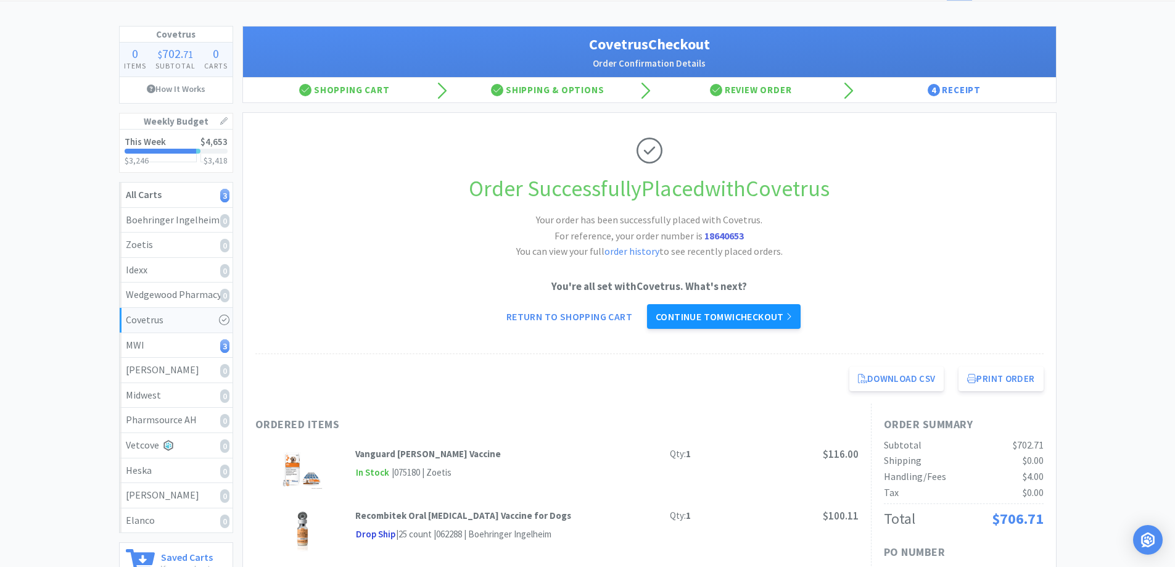
click at [714, 312] on link "Continue to MWI checkout" at bounding box center [724, 316] width 154 height 25
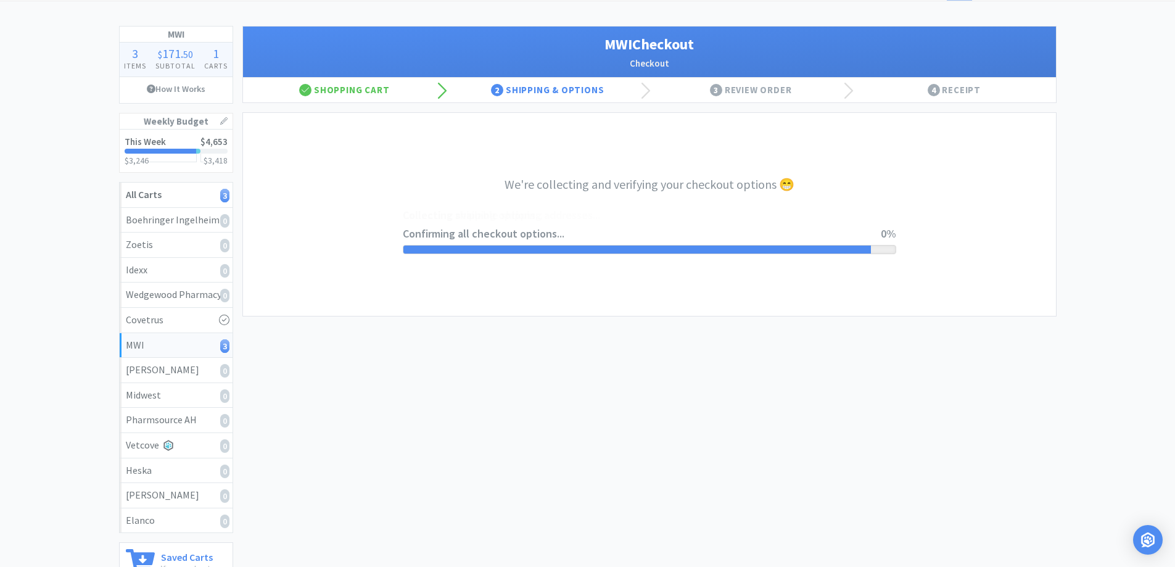
select select "STD_"
select select "FVS"
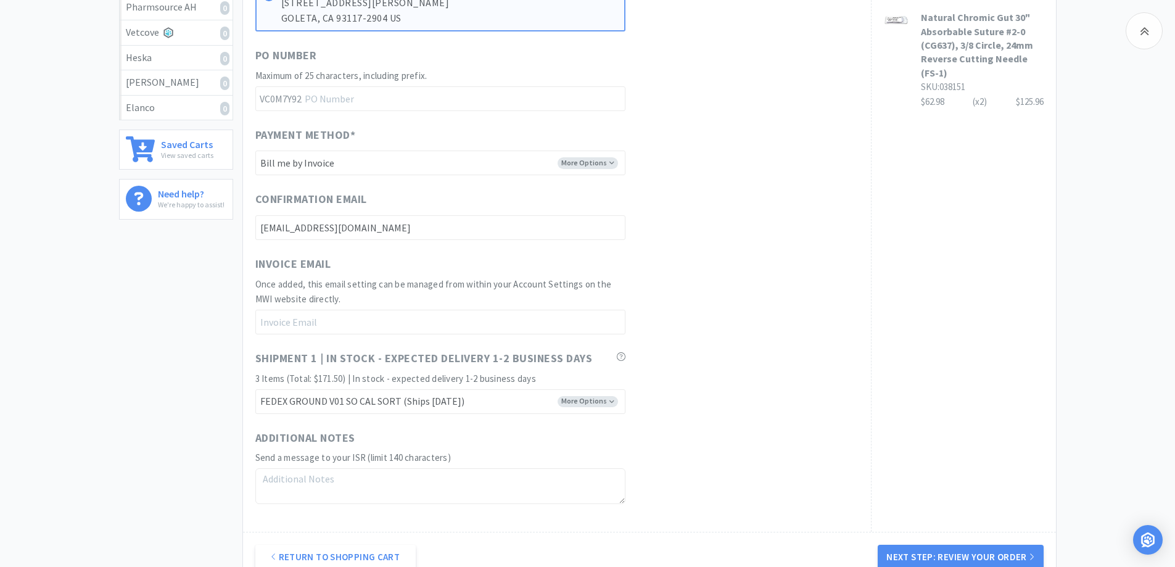
scroll to position [603, 0]
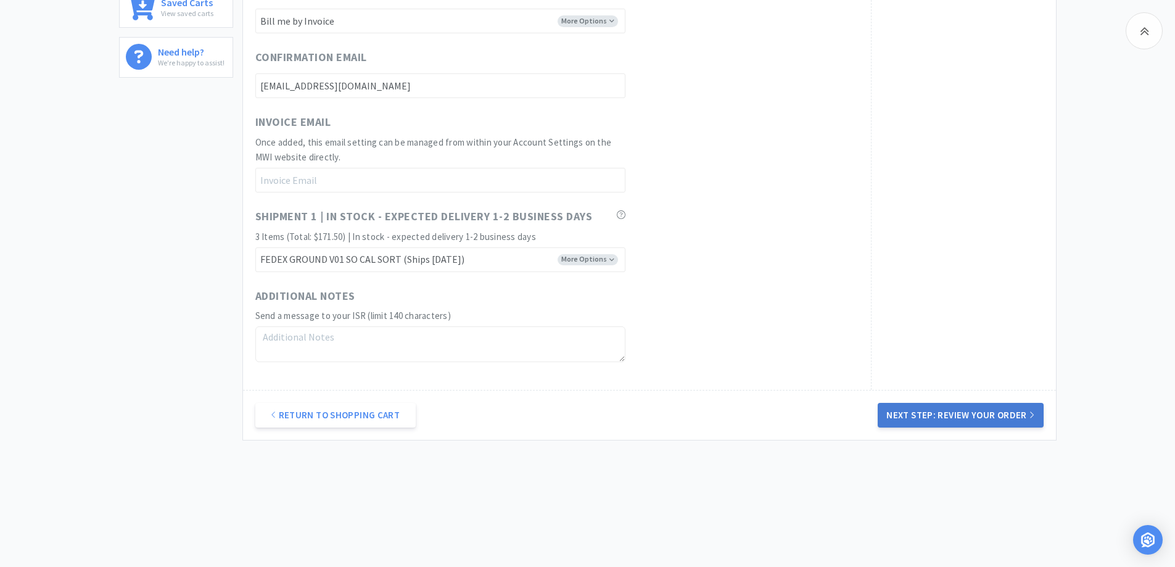
click at [962, 417] on button "Next Step: Review Your Order" at bounding box center [960, 415] width 165 height 25
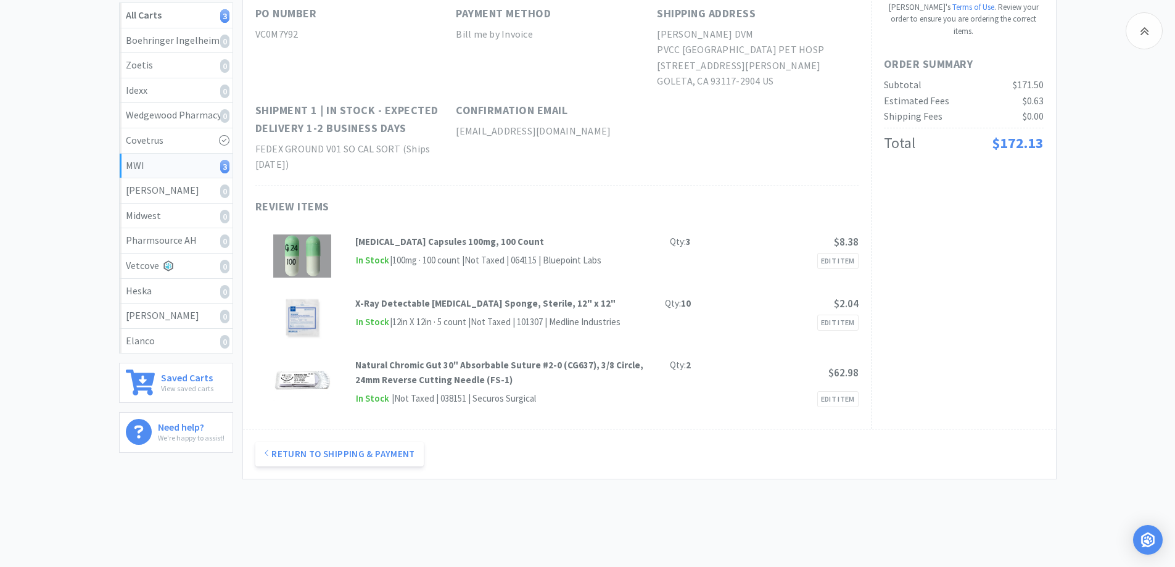
scroll to position [0, 0]
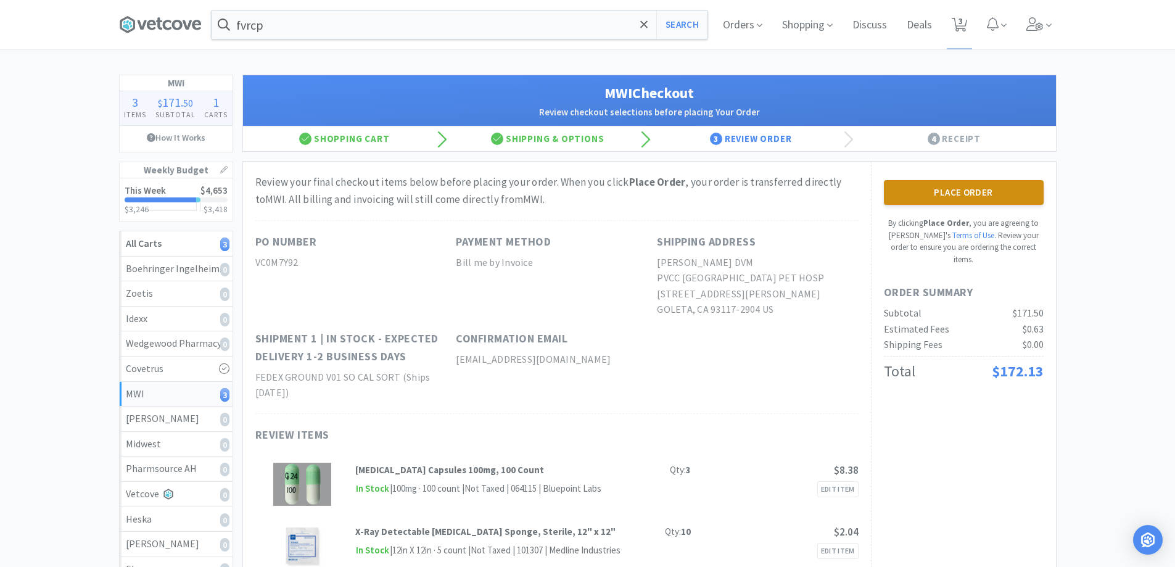
click at [965, 197] on button "Place Order" at bounding box center [964, 192] width 160 height 25
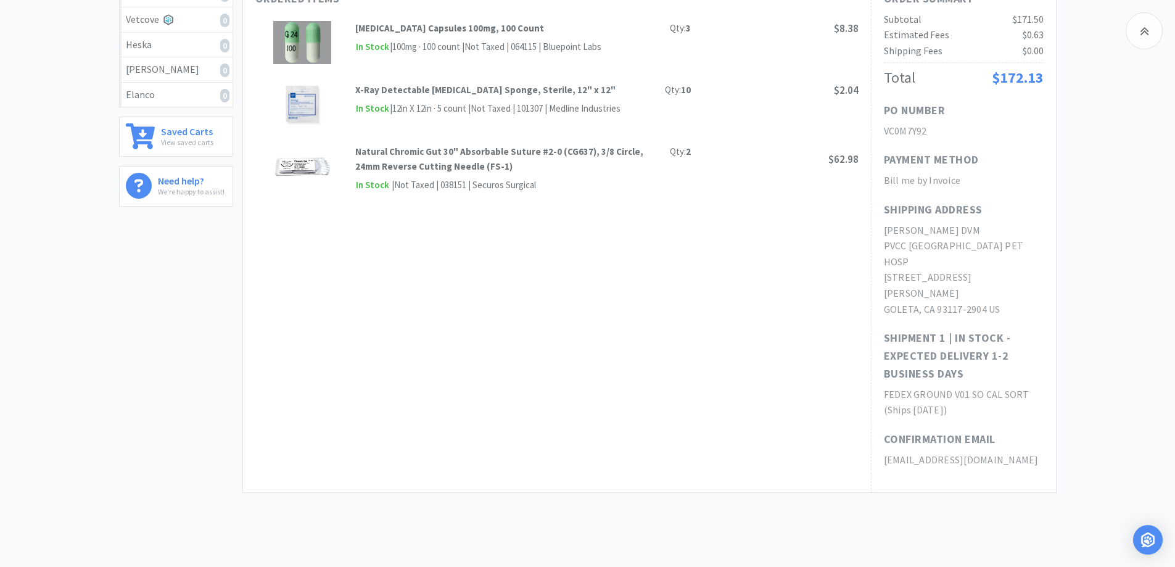
scroll to position [495, 0]
